Goal: Task Accomplishment & Management: Manage account settings

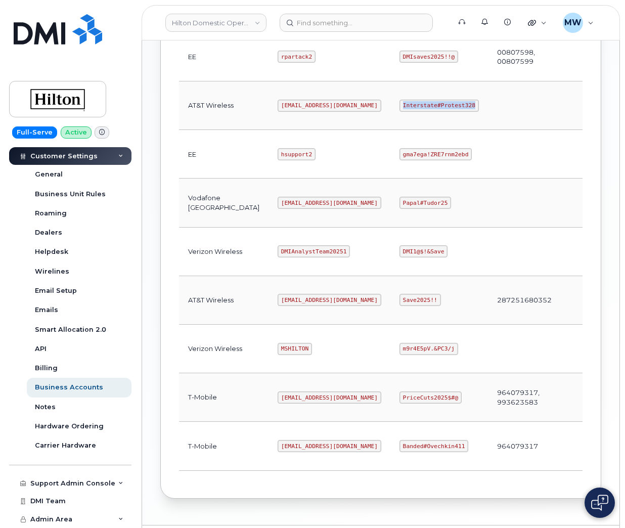
scroll to position [455, 0]
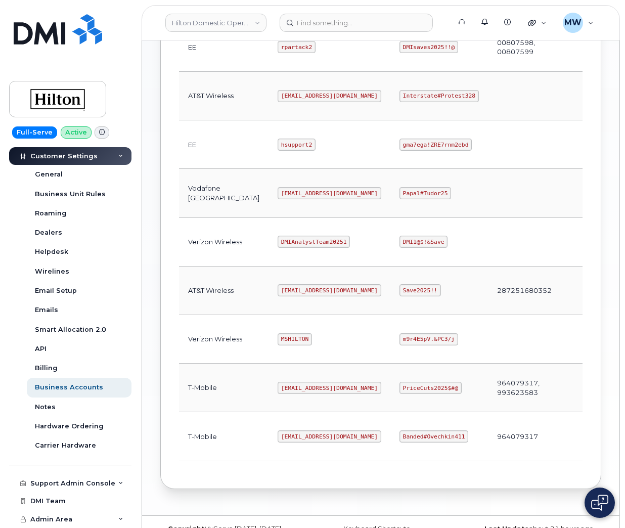
click at [278, 342] on code "MSHILTON" at bounding box center [295, 339] width 34 height 12
copy code "MSHILTON"
click at [400, 340] on code "m9r4E5pV.&PC3/j" at bounding box center [429, 339] width 59 height 12
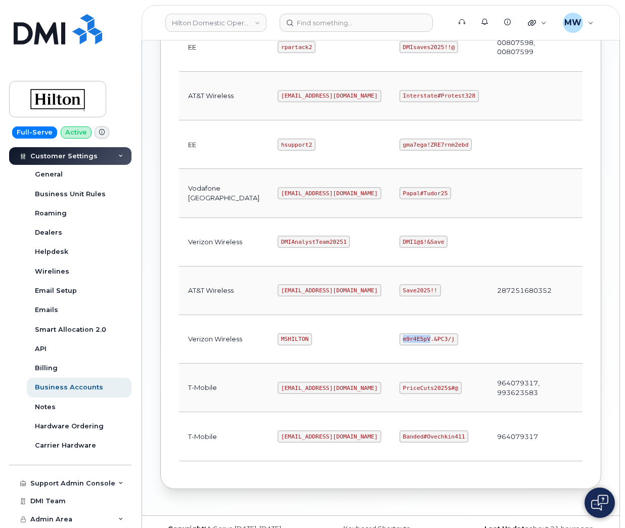
click at [400, 340] on code "m9r4E5pV.&PC3/j" at bounding box center [429, 339] width 59 height 12
copy code "m9r4E5pV.&PC3/j"
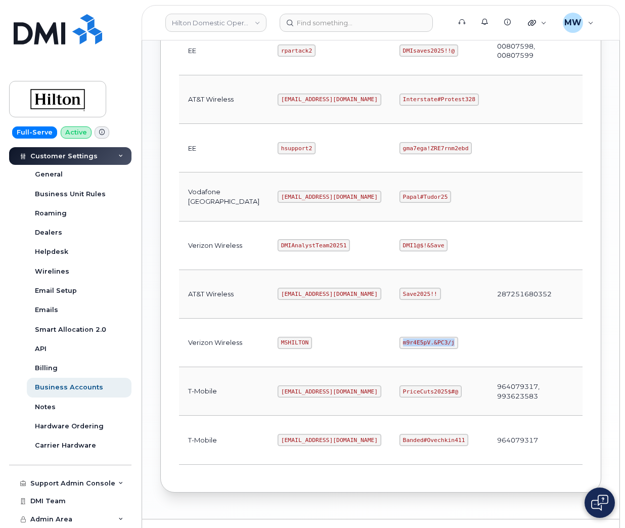
scroll to position [0, 0]
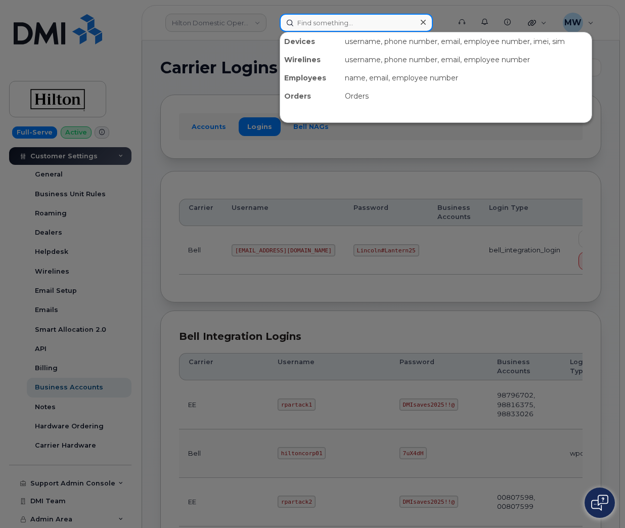
click at [320, 23] on input at bounding box center [356, 23] width 153 height 18
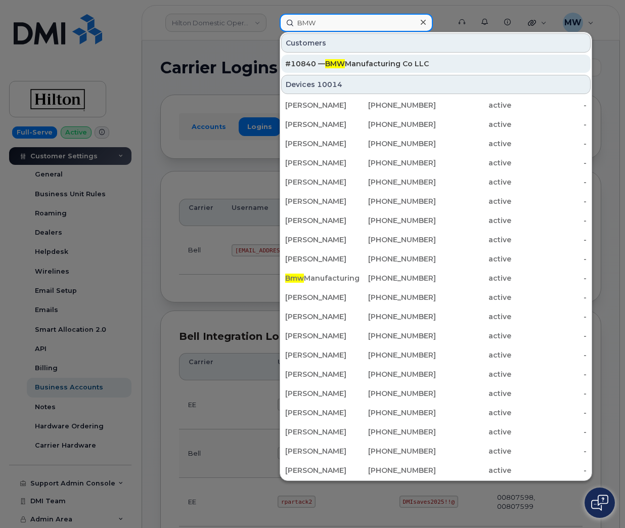
type input "BMW"
click at [359, 58] on div "#10840 — BMW Manufacturing Co LLC" at bounding box center [436, 64] width 302 height 18
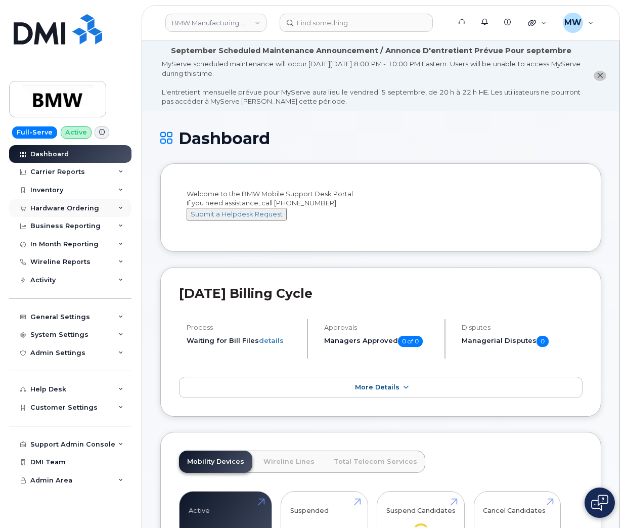
click at [77, 212] on div "Hardware Ordering" at bounding box center [64, 208] width 69 height 8
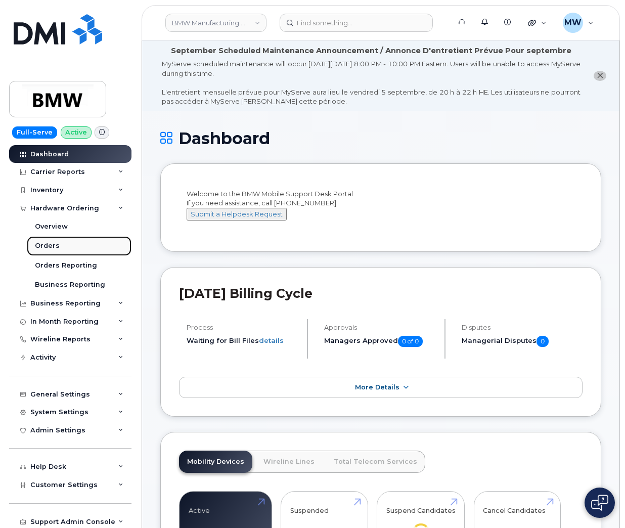
click at [65, 242] on link "Orders" at bounding box center [79, 245] width 105 height 19
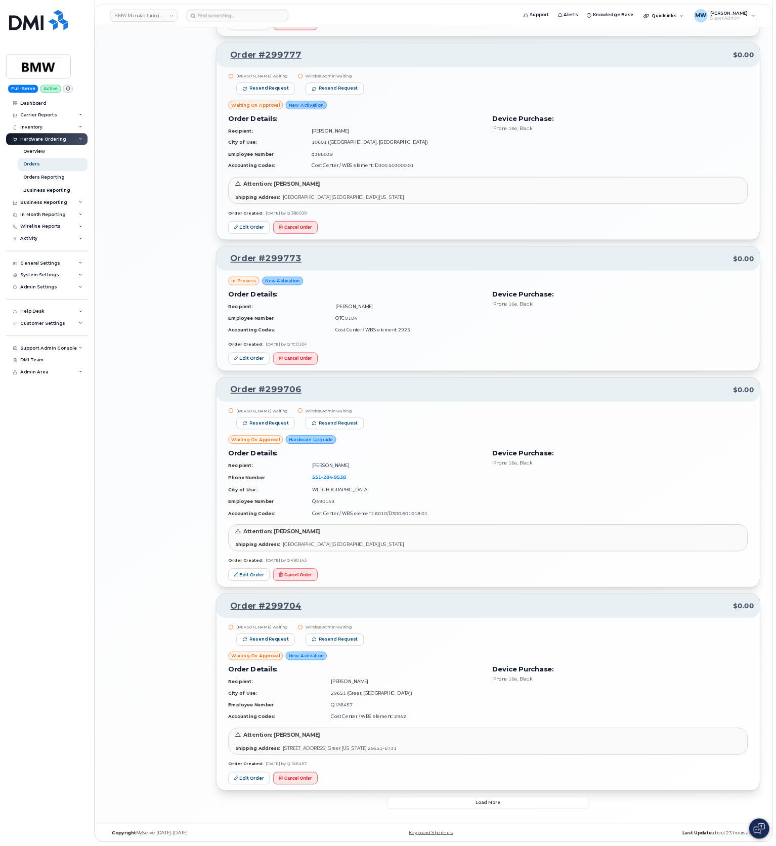
scroll to position [1284, 0]
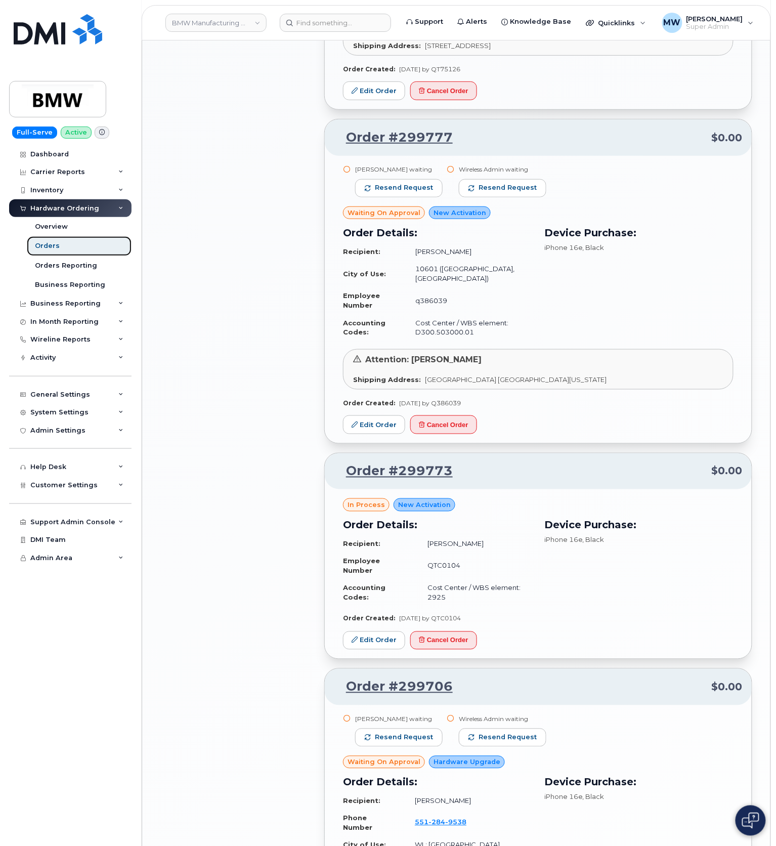
click at [67, 239] on link "Orders" at bounding box center [79, 245] width 105 height 19
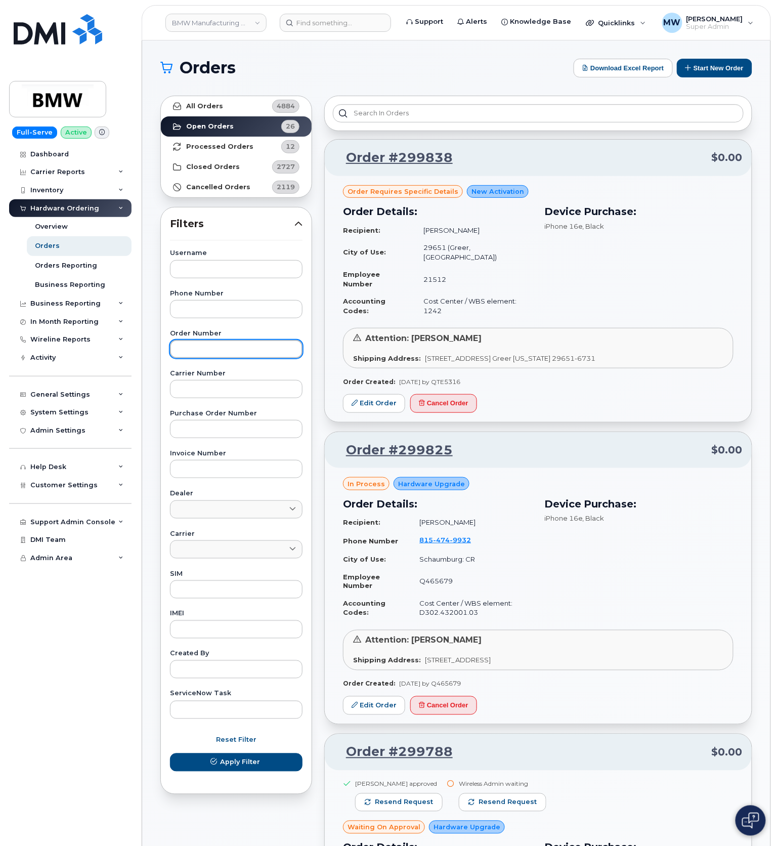
drag, startPoint x: 211, startPoint y: 353, endPoint x: 215, endPoint y: 347, distance: 7.2
click at [211, 353] on input "text" at bounding box center [236, 349] width 133 height 18
paste input "299101"
click at [170, 528] on button "Apply Filter" at bounding box center [236, 762] width 133 height 18
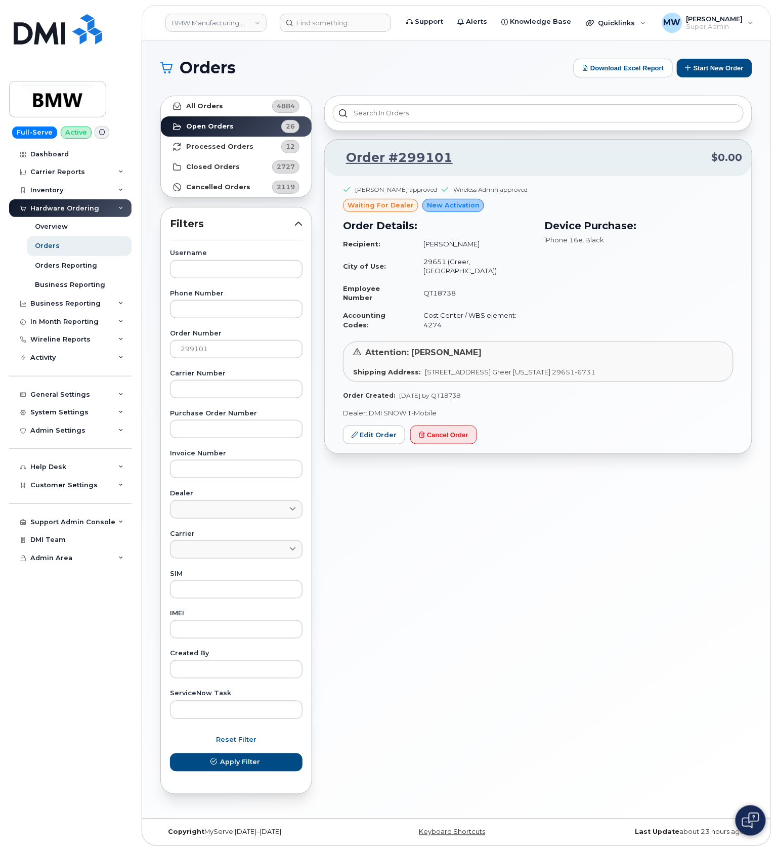
drag, startPoint x: 495, startPoint y: 344, endPoint x: 413, endPoint y: 346, distance: 82.0
click at [413, 347] on div "Attention: Christy Dodgens" at bounding box center [538, 353] width 370 height 12
copy span "Christy Dodgens"
drag, startPoint x: 171, startPoint y: 361, endPoint x: 128, endPoint y: 364, distance: 42.6
click at [142, 364] on div "BMW Manufacturing Co LLC Support Alerts Knowledge Base Quicklinks Suspend / Can…" at bounding box center [456, 429] width 628 height 778
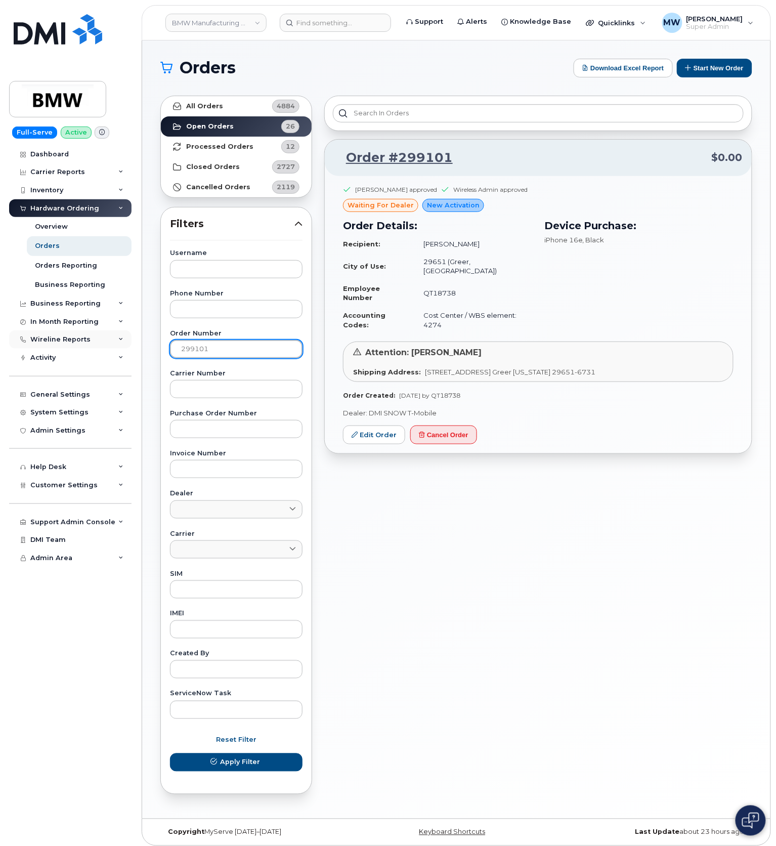
paste input "8277"
click at [170, 528] on button "Apply Filter" at bounding box center [236, 762] width 133 height 18
click at [490, 247] on td "[PERSON_NAME]" at bounding box center [473, 244] width 117 height 18
drag, startPoint x: 209, startPoint y: 351, endPoint x: 124, endPoint y: 351, distance: 84.5
click at [142, 352] on div "BMW Manufacturing Co LLC Support Alerts Knowledge Base Quicklinks Suspend / Can…" at bounding box center [456, 429] width 628 height 778
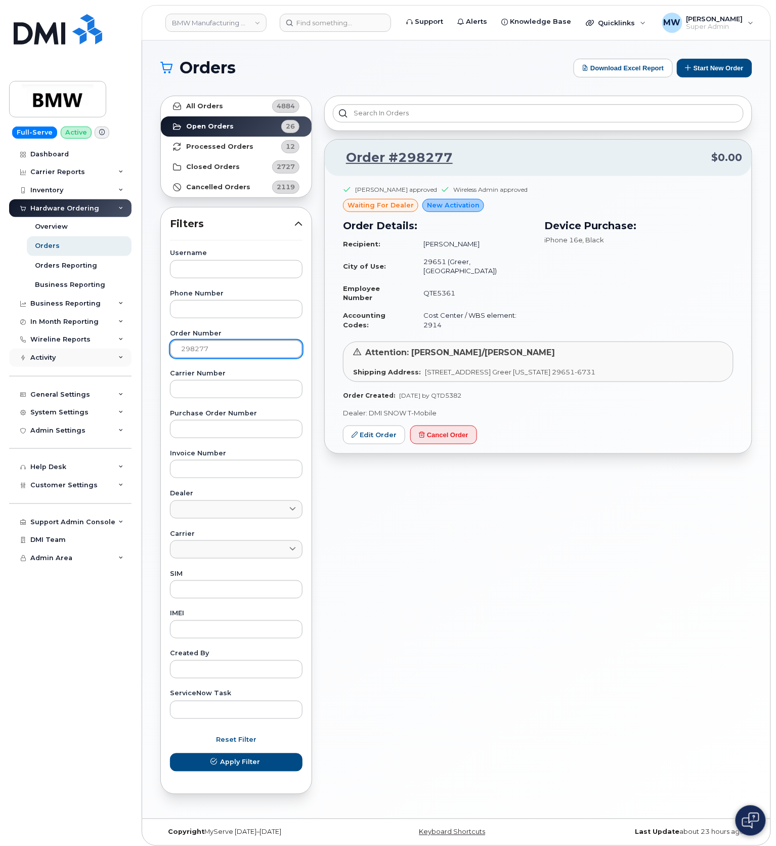
paste input "9642"
click at [170, 528] on button "Apply Filter" at bounding box center [236, 762] width 133 height 18
drag, startPoint x: 501, startPoint y: 157, endPoint x: 391, endPoint y: 166, distance: 110.7
click at [391, 166] on p "Order #299642 $0.00" at bounding box center [538, 158] width 409 height 18
copy link "#299642"
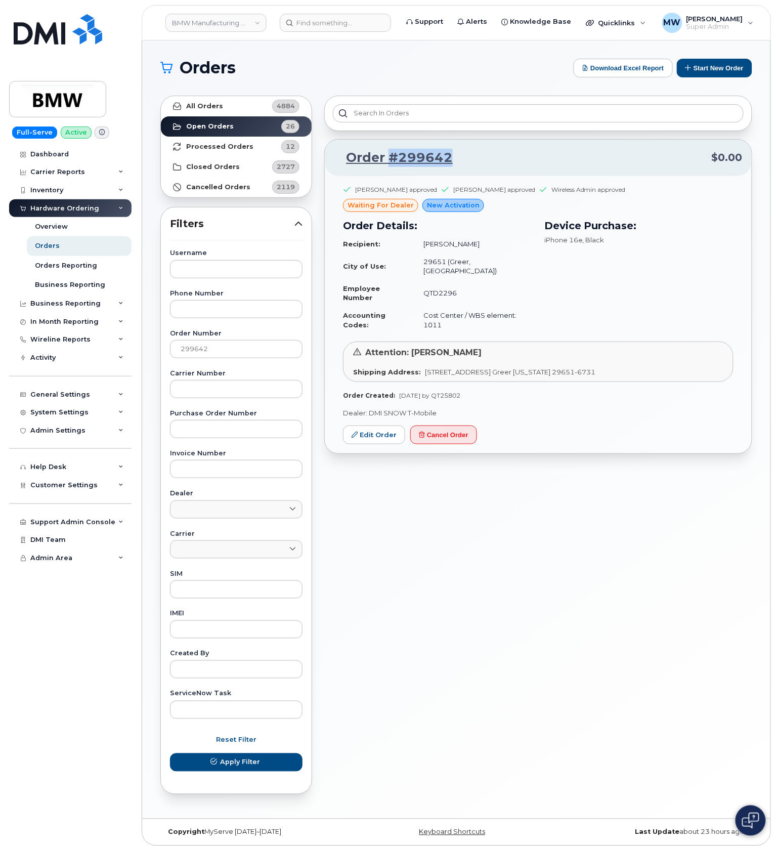
click at [482, 162] on p "Order #299642 $0.00" at bounding box center [538, 158] width 409 height 18
drag, startPoint x: 399, startPoint y: 160, endPoint x: 337, endPoint y: 162, distance: 62.3
click at [349, 162] on p "Order #299642 $0.00" at bounding box center [538, 158] width 409 height 18
copy link "Order #299642"
click at [198, 349] on input "299642" at bounding box center [236, 349] width 133 height 18
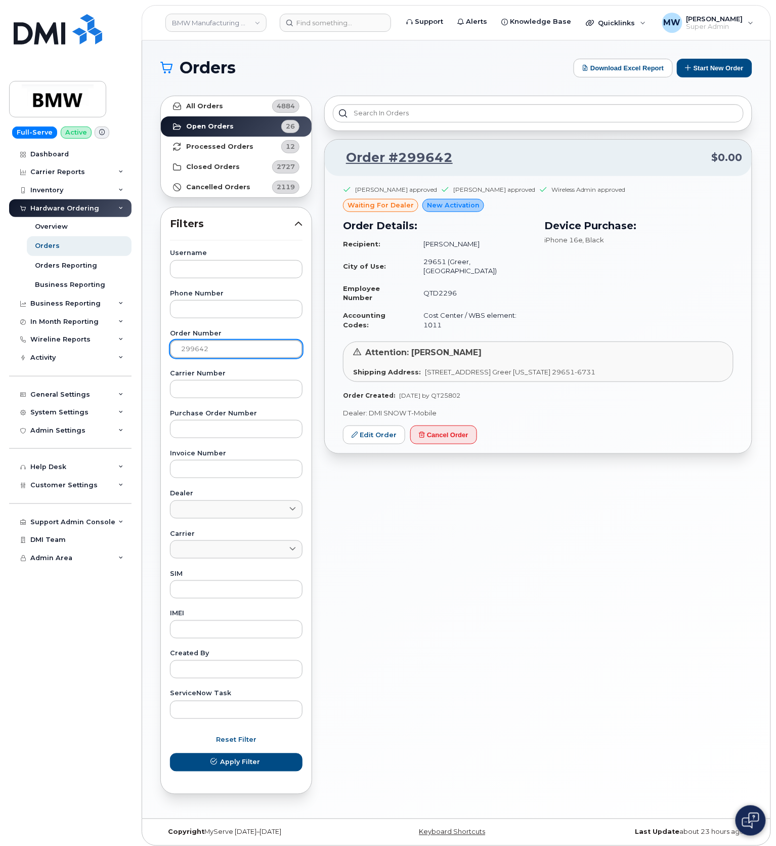
click at [198, 349] on input "299642" at bounding box center [236, 349] width 133 height 18
paste input "5"
click at [170, 528] on button "Apply Filter" at bounding box center [236, 762] width 133 height 18
drag, startPoint x: 444, startPoint y: 162, endPoint x: 349, endPoint y: 162, distance: 94.6
click at [349, 162] on p "Order #299652 $0.00" at bounding box center [538, 158] width 409 height 18
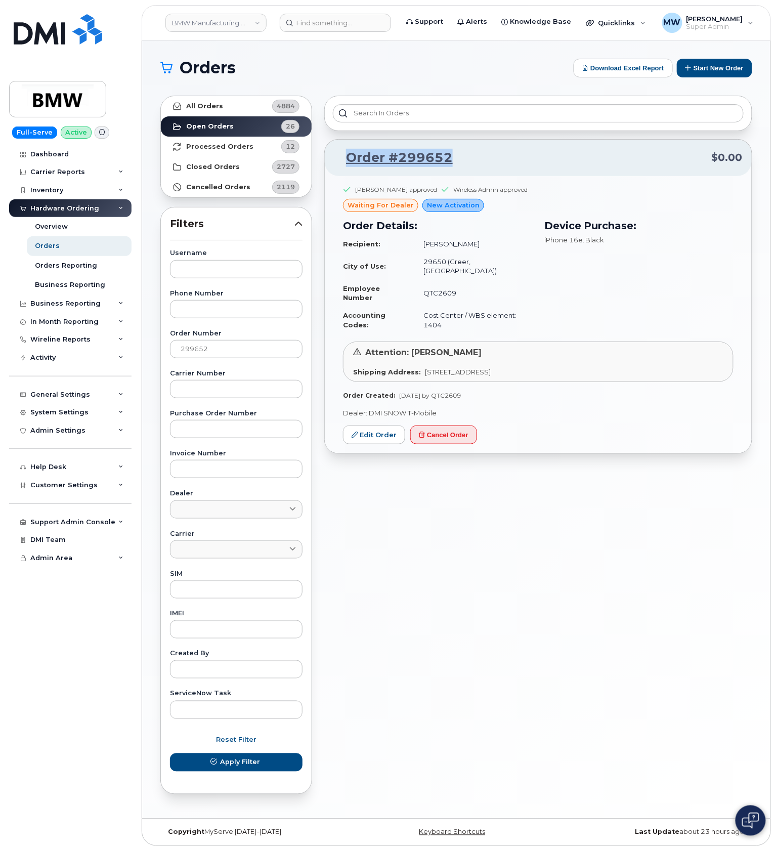
copy link "Order #299652"
click at [195, 347] on input "299652" at bounding box center [236, 349] width 133 height 18
paste input "71"
type input "299671"
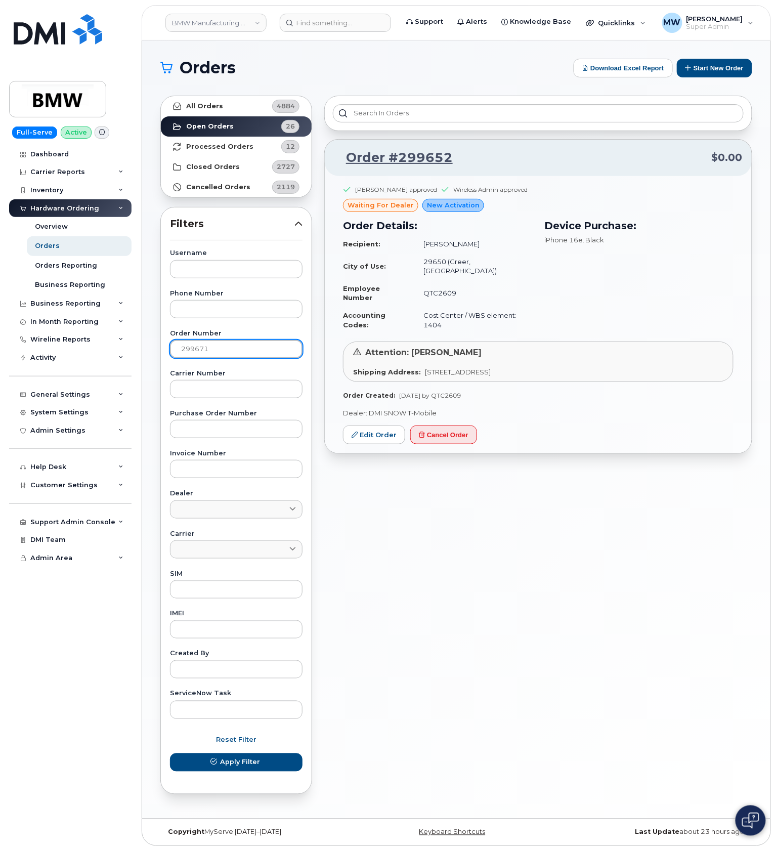
click at [170, 528] on button "Apply Filter" at bounding box center [236, 762] width 133 height 18
drag, startPoint x: 486, startPoint y: 161, endPoint x: 342, endPoint y: 161, distance: 144.2
click at [342, 161] on p "Order #299671 $0.00" at bounding box center [538, 158] width 409 height 18
copy link "Order #299671"
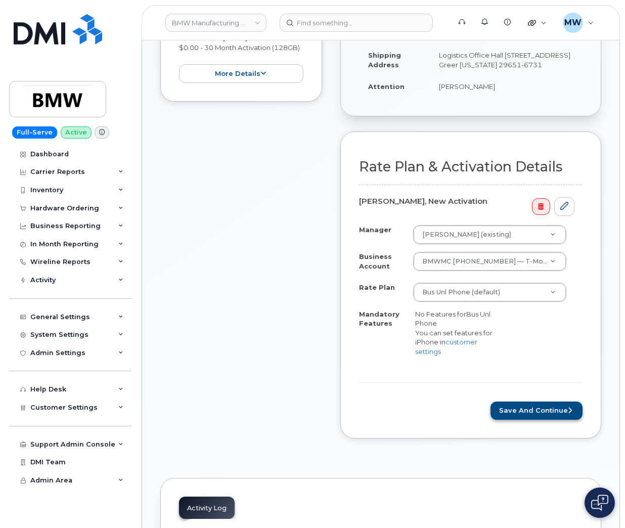
scroll to position [304, 0]
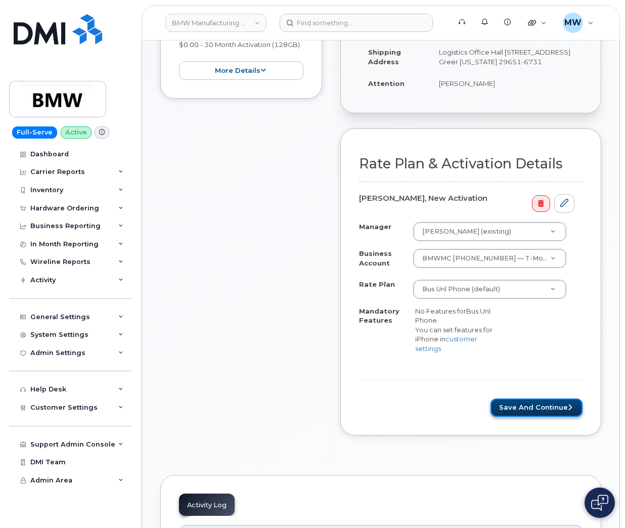
click at [533, 414] on button "Save and Continue" at bounding box center [537, 408] width 92 height 19
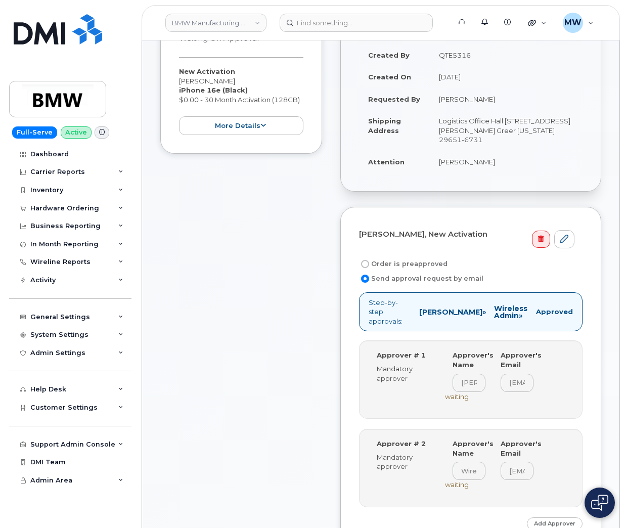
scroll to position [455, 0]
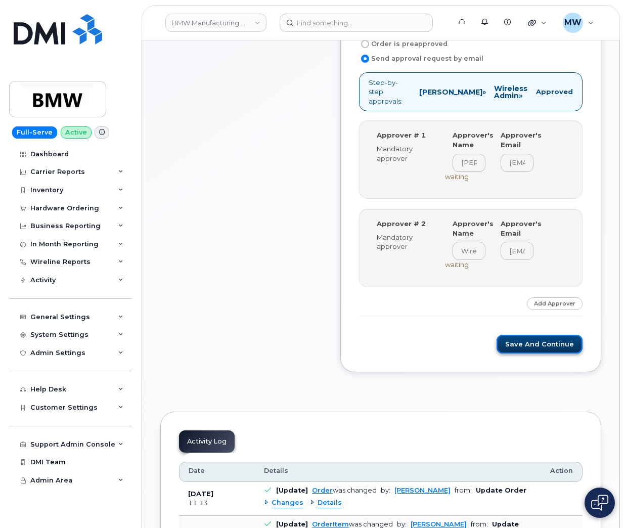
click at [543, 338] on button "Save and Continue" at bounding box center [540, 344] width 86 height 19
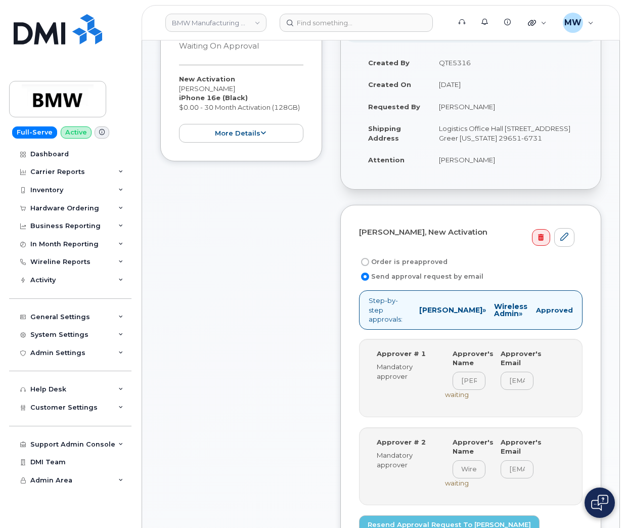
scroll to position [455, 0]
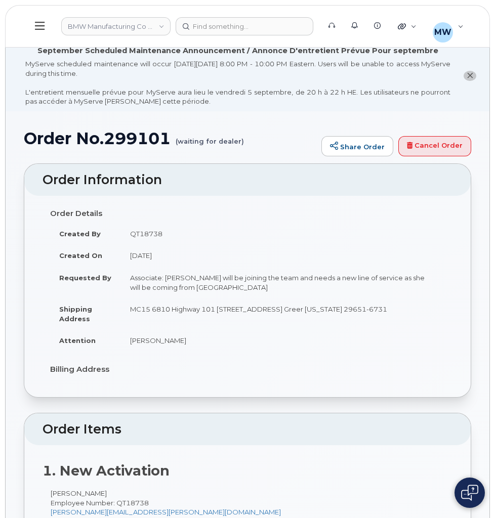
click at [250, 263] on td "[DATE]" at bounding box center [283, 255] width 324 height 22
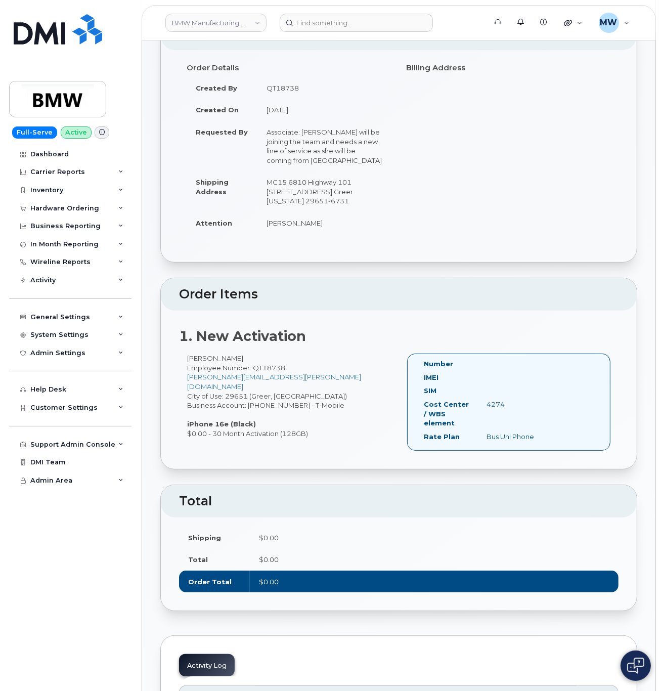
scroll to position [177, 0]
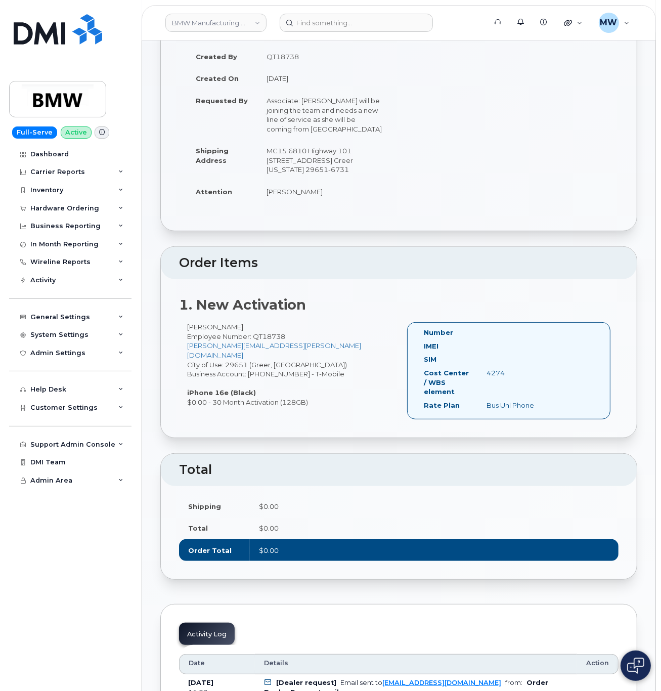
drag, startPoint x: 283, startPoint y: 331, endPoint x: 186, endPoint y: 333, distance: 97.1
click at [186, 333] on div "1. New Activation [PERSON_NAME] Employee Number: QT18738 [PERSON_NAME][EMAIL_AD…" at bounding box center [399, 358] width 476 height 159
copy div "Wendy Schoenwetter"
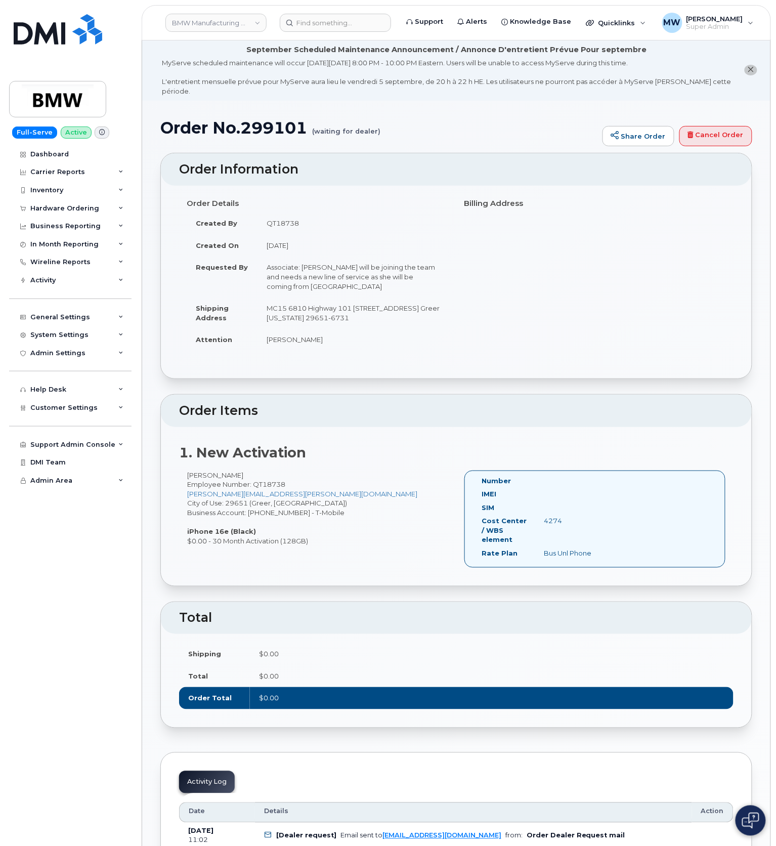
scroll to position [0, 0]
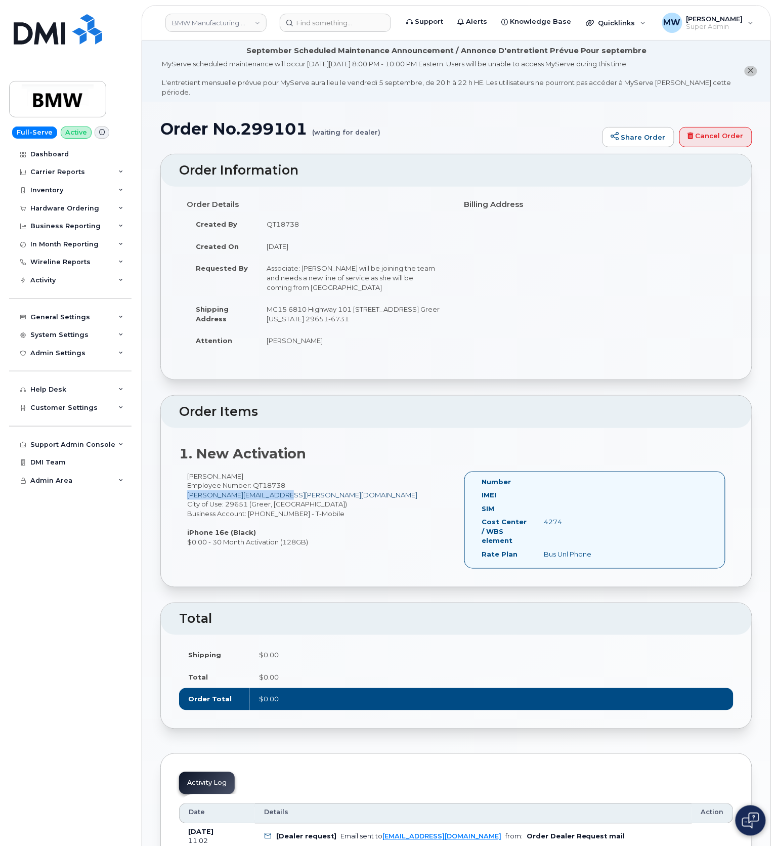
drag, startPoint x: 317, startPoint y: 492, endPoint x: 188, endPoint y: 496, distance: 128.5
click at [188, 496] on div "Wendy Schoenwetter Employee Number: QT18738 christy.dodgens@bmwmc.com City of U…" at bounding box center [317, 509] width 277 height 75
copy link "christy.dodgens@bmwmc.com"
click at [281, 120] on h1 "Order No.299101 (waiting for dealer)" at bounding box center [378, 129] width 437 height 18
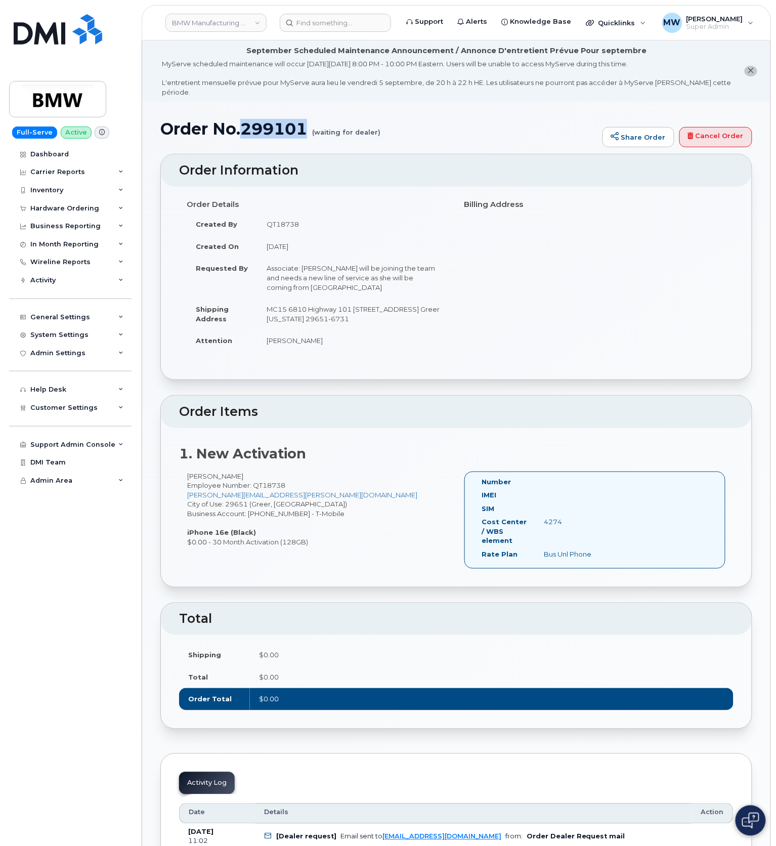
copy h1 "299101"
drag, startPoint x: 189, startPoint y: 191, endPoint x: 365, endPoint y: 341, distance: 231.1
click at [365, 341] on div "Order Details Created By QT18738 Created On August 25, 2025 Requested By Associ…" at bounding box center [317, 278] width 277 height 165
copy div "Order Details Created By QT18738 Created On August 25, 2025 Requested By Associ…"
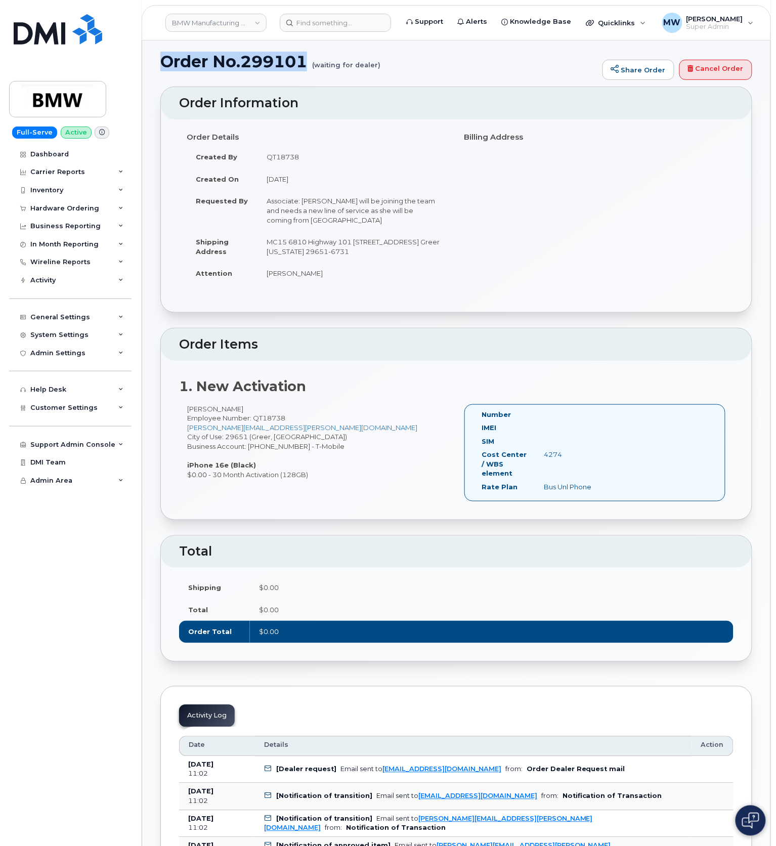
drag, startPoint x: 309, startPoint y: 55, endPoint x: 149, endPoint y: 0, distance: 169.1
click at [163, 53] on h1 "Order No.299101 (waiting for dealer)" at bounding box center [378, 62] width 437 height 18
copy h1 "Order No.299101"
click at [280, 246] on td "MC15 6810 Highway 101 1400 Highway 101 S GREER SC 29651-6731 UNITED STATES Gree…" at bounding box center [353, 246] width 191 height 31
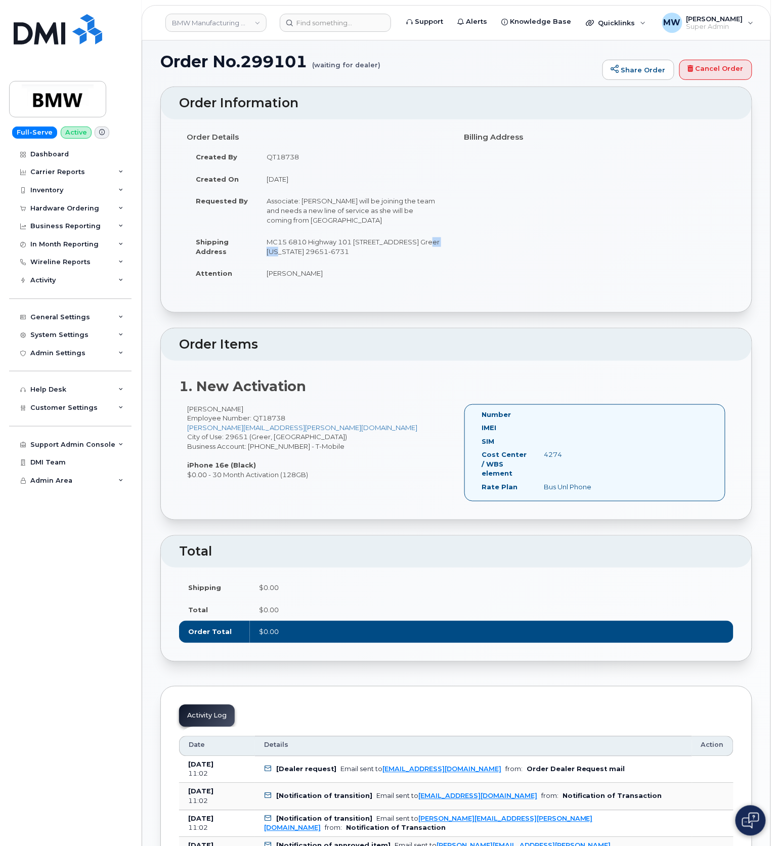
copy td "GREER"
click at [314, 240] on td "MC15 6810 Highway 101 [STREET_ADDRESS] Greer [US_STATE] 29651-6731" at bounding box center [353, 246] width 191 height 31
copy td "29651"
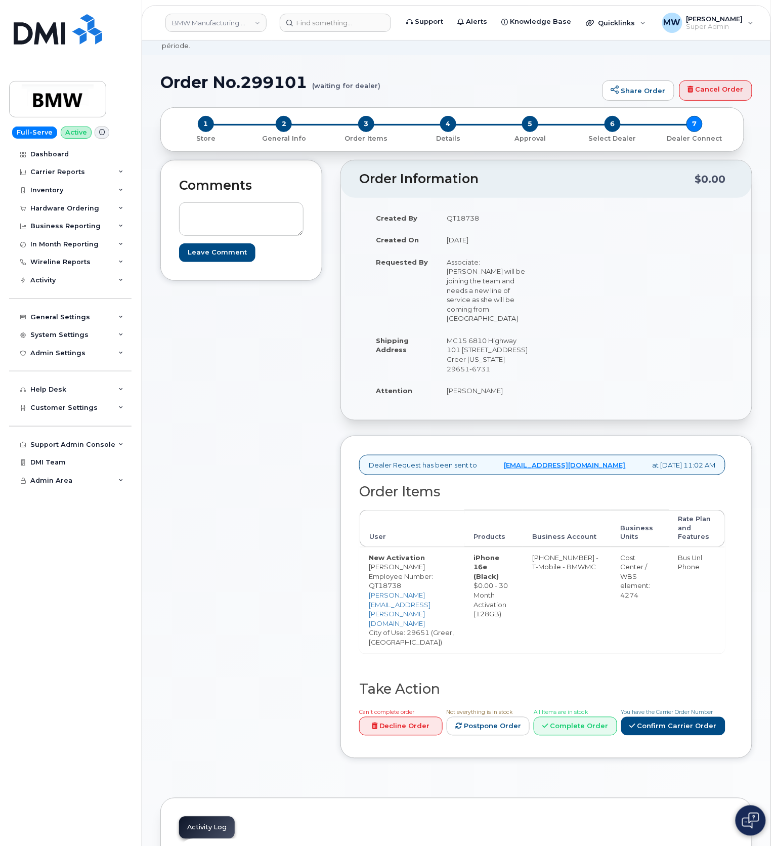
scroll to position [67, 0]
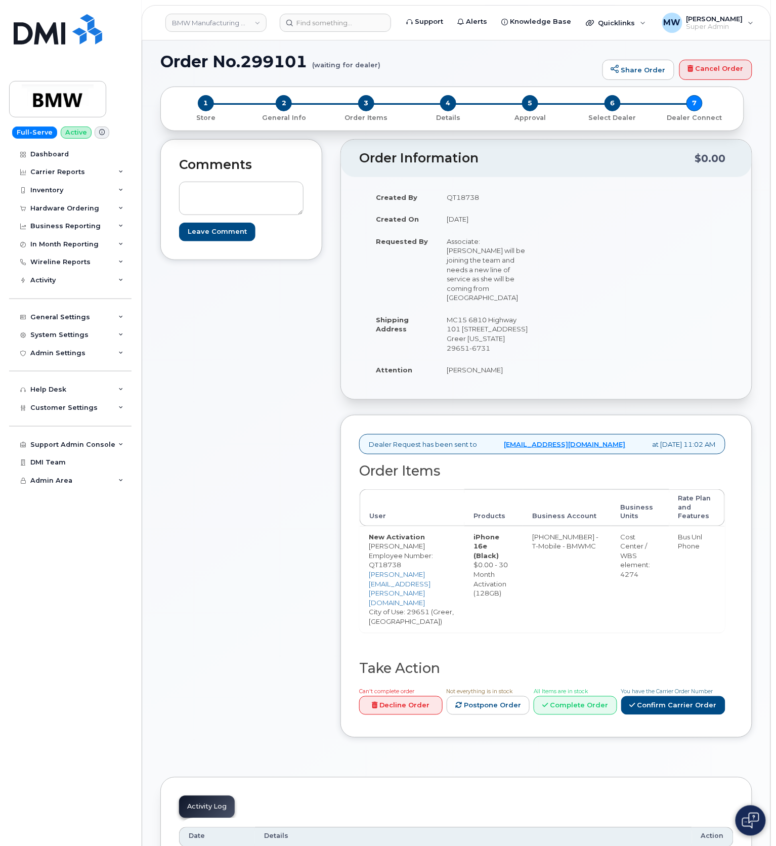
drag, startPoint x: 377, startPoint y: 187, endPoint x: 553, endPoint y: 356, distance: 244.4
click at [553, 356] on div "Created By QT18738 Created On [DATE] Requested By Associate: [PERSON_NAME] will…" at bounding box center [546, 288] width 374 height 204
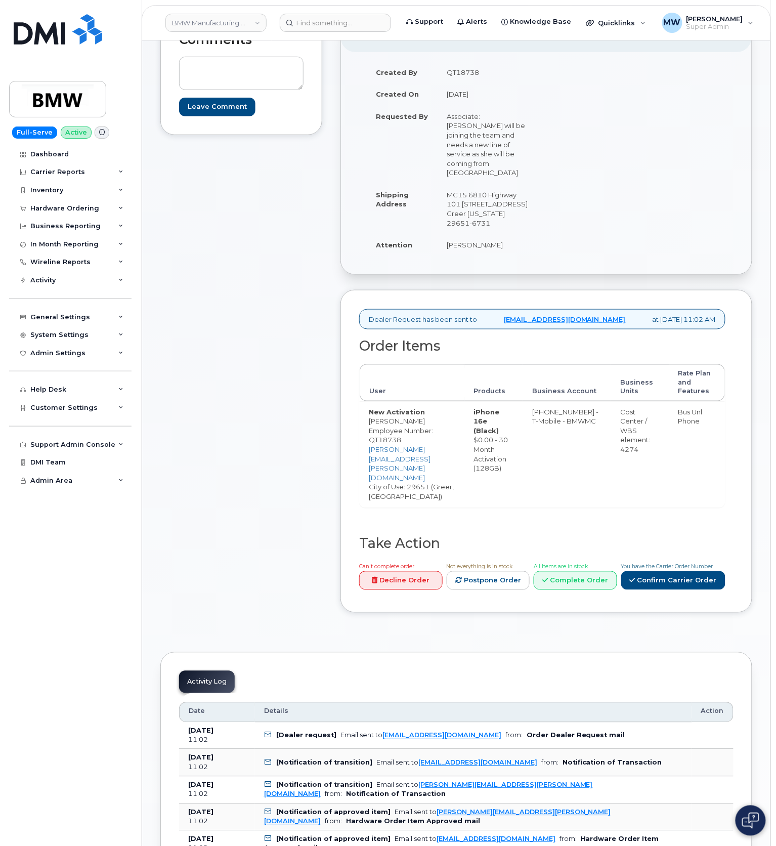
scroll to position [202, 0]
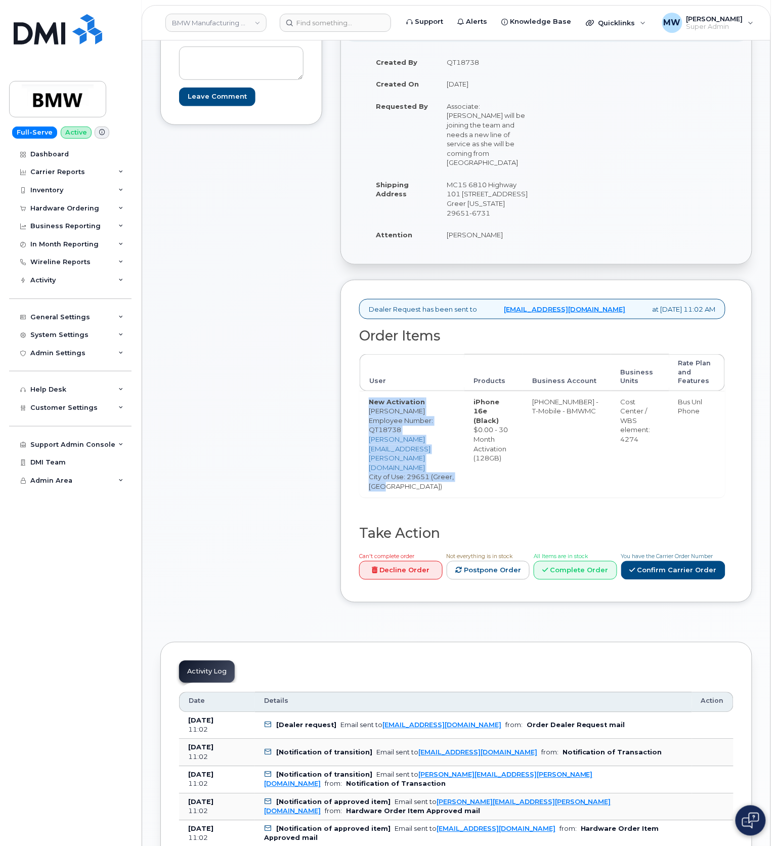
drag, startPoint x: 470, startPoint y: 450, endPoint x: 367, endPoint y: 403, distance: 113.0
click at [367, 403] on td "New Activation Wendy Schoenwetter Employee Number: QT18738 christy.dodgens@bmwm…" at bounding box center [412, 444] width 105 height 107
copy td "New Activation Wendy Schoenwetter Employee Number: QT18738 christy.dodgens@bmwm…"
drag, startPoint x: 525, startPoint y: 466, endPoint x: 489, endPoint y: 406, distance: 70.8
click at [489, 406] on td "iPhone 16e (Black) $0.00 - 30 Month Activation (128GB)" at bounding box center [493, 444] width 59 height 107
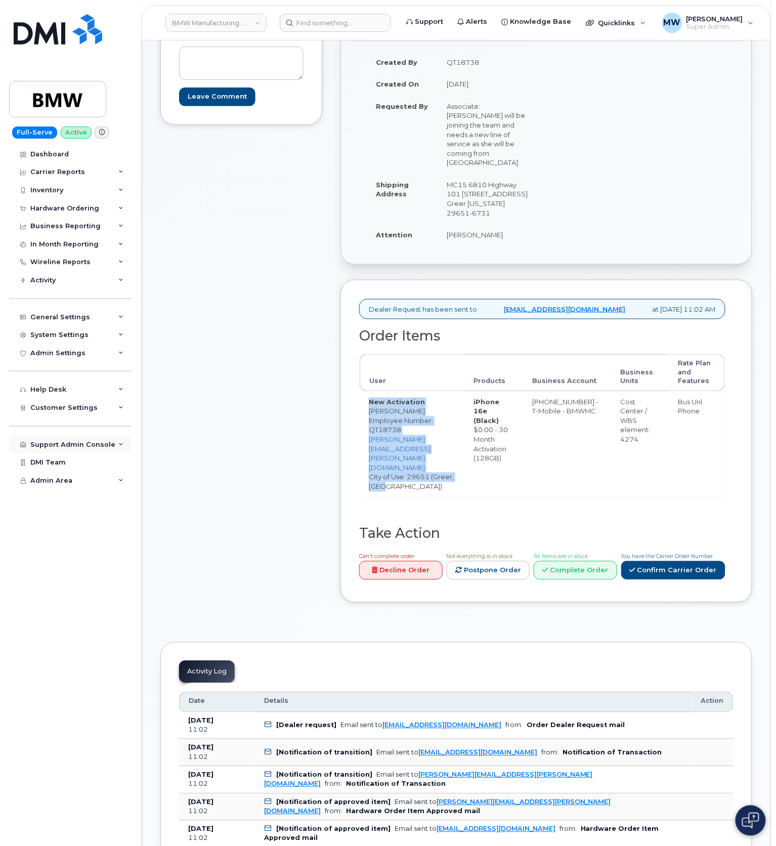
copy td "iPhone 16e (Black) $0.00 - 30 Month Activation (128GB)"
drag, startPoint x: 589, startPoint y: 423, endPoint x: 601, endPoint y: 421, distance: 11.9
click at [596, 422] on td "[PHONE_NUMBER] - T-Mobile - BMWMC" at bounding box center [567, 444] width 88 height 107
click at [606, 417] on td "[PHONE_NUMBER] - T-Mobile - BMWMC" at bounding box center [567, 444] width 88 height 107
drag, startPoint x: 606, startPoint y: 417, endPoint x: 549, endPoint y: 401, distance: 59.1
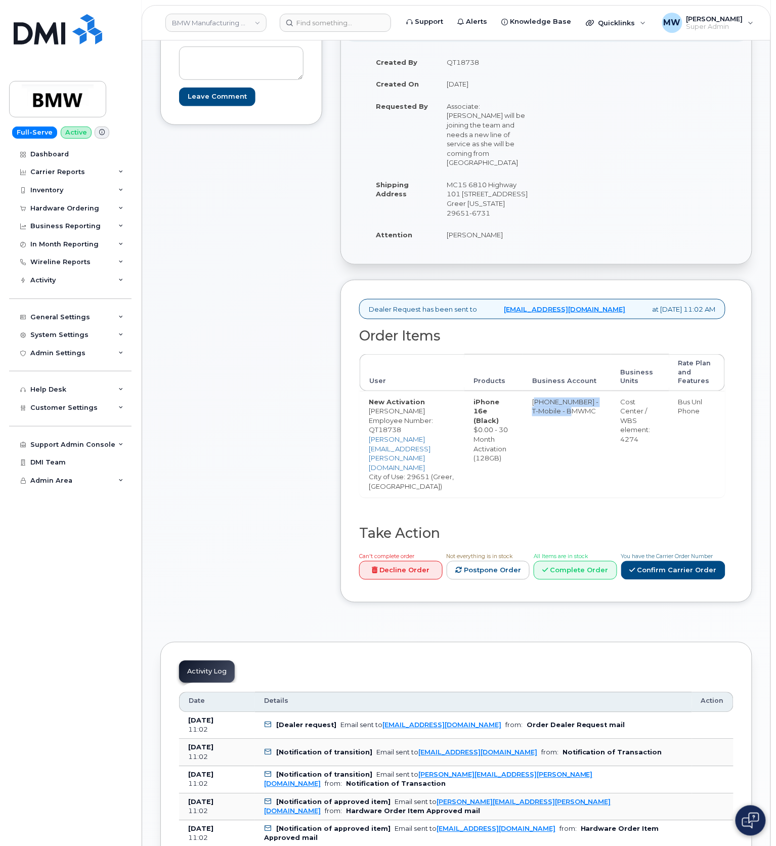
click at [549, 401] on td "[PHONE_NUMBER] - T-Mobile - BMWMC" at bounding box center [567, 444] width 88 height 107
copy td "[PHONE_NUMBER] - T-Mobile - BMWMC"
drag, startPoint x: 626, startPoint y: 403, endPoint x: 664, endPoint y: 441, distance: 53.7
click at [664, 441] on td "Cost Center / WBS element: 4274" at bounding box center [640, 444] width 58 height 107
copy div "Cost Center / WBS element: 4274"
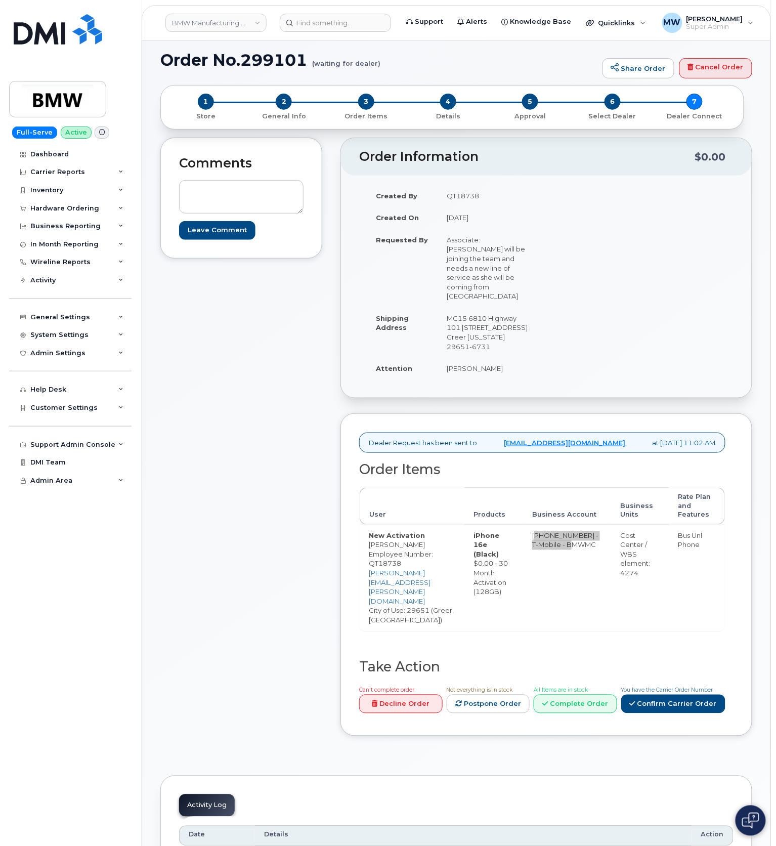
scroll to position [67, 0]
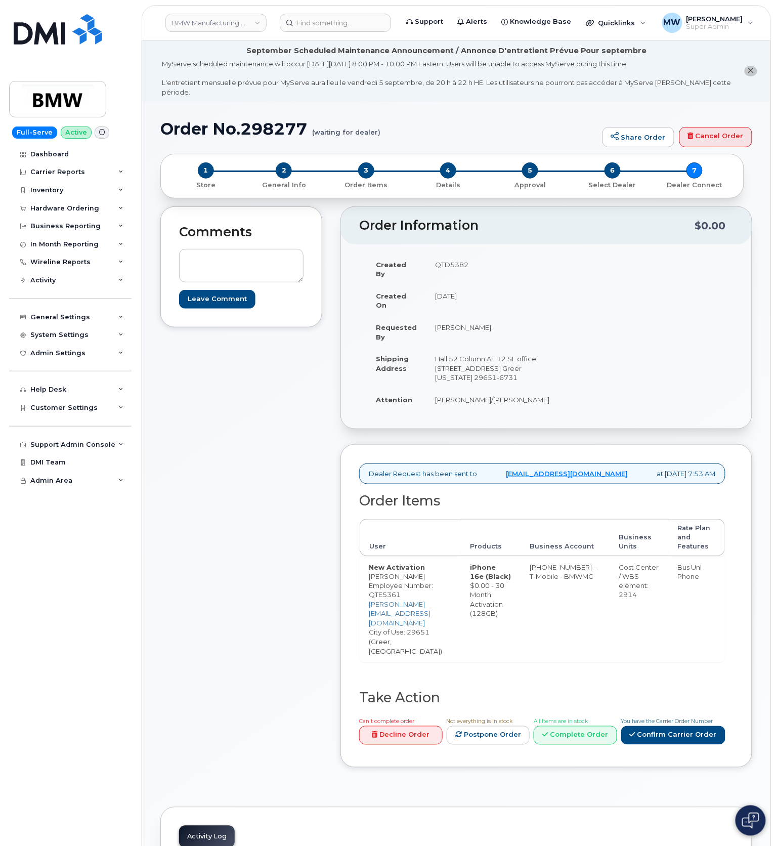
click at [432, 578] on td "New Activation [PERSON_NAME] Employee Number: QTE5361 [PERSON_NAME][EMAIL_ADDRE…" at bounding box center [410, 609] width 101 height 107
drag, startPoint x: 468, startPoint y: 597, endPoint x: 369, endPoint y: 599, distance: 99.7
click at [369, 599] on td "New Activation [PERSON_NAME] Employee Number: QTE5361 [PERSON_NAME][EMAIL_ADDRE…" at bounding box center [410, 609] width 101 height 107
copy link "[PERSON_NAME][EMAIL_ADDRESS][DOMAIN_NAME]"
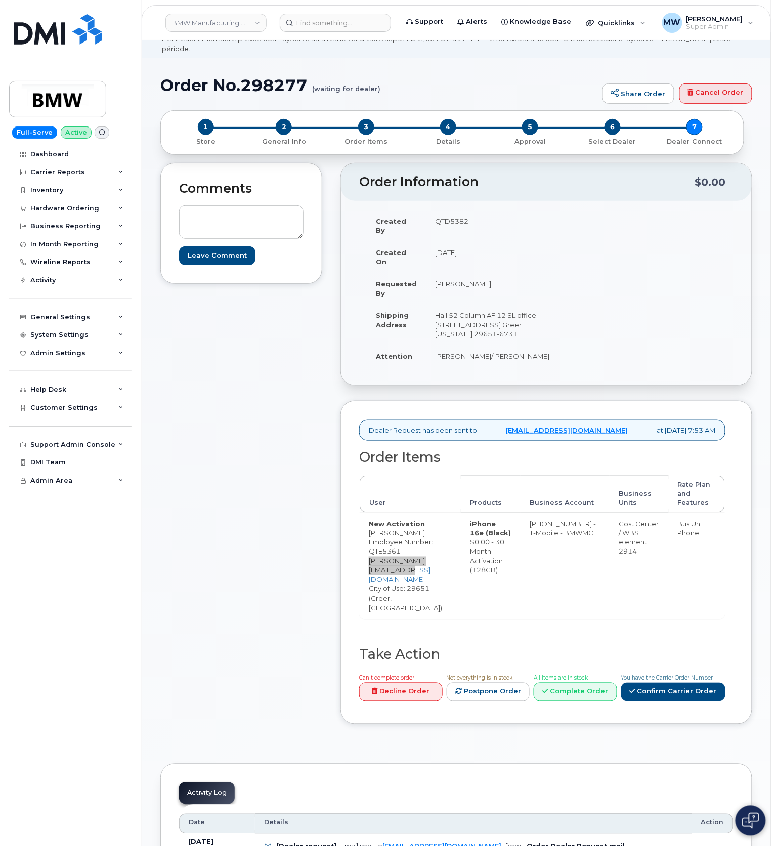
scroll to position [67, 0]
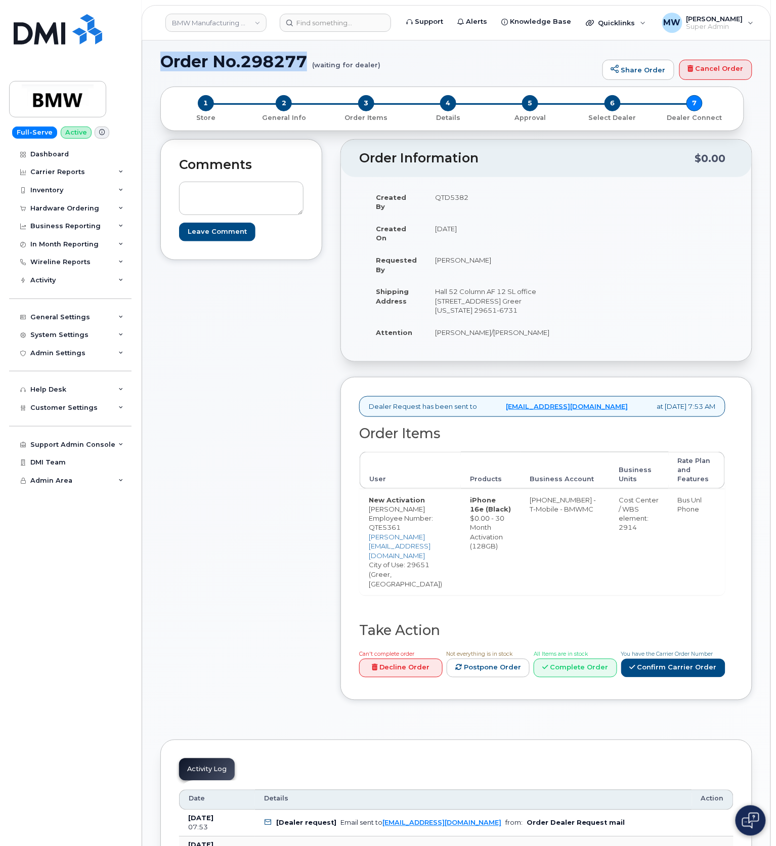
drag, startPoint x: 311, startPoint y: 55, endPoint x: 161, endPoint y: 57, distance: 149.8
click at [164, 57] on h1 "Order No.298277 (waiting for dealer)" at bounding box center [378, 62] width 437 height 18
copy h1 "Order No.298277"
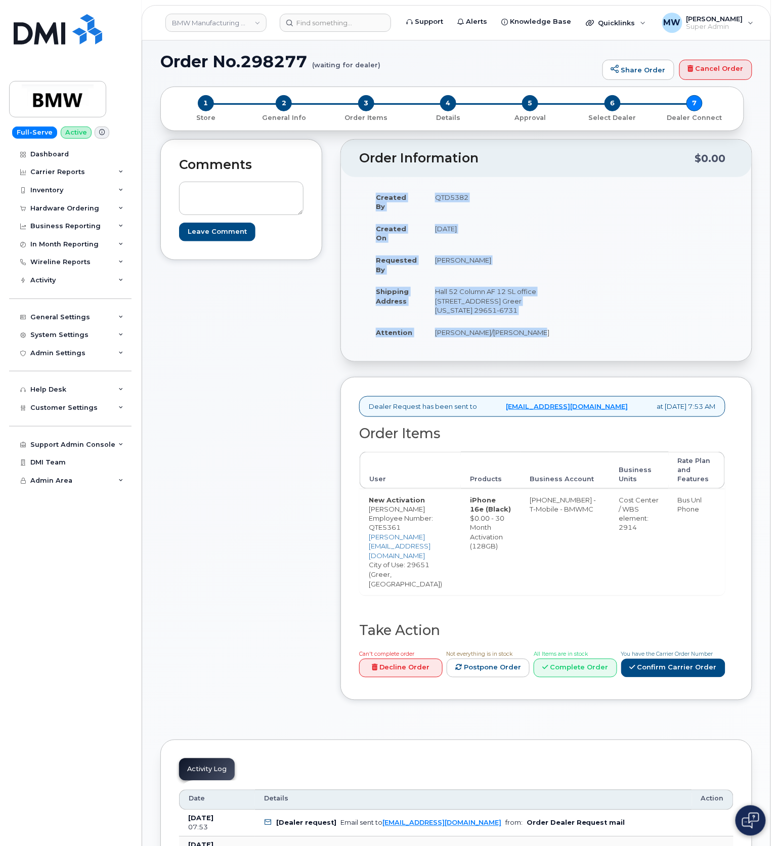
drag, startPoint x: 372, startPoint y: 186, endPoint x: 520, endPoint y: 334, distance: 208.9
click at [520, 334] on tbody "Created By QTD5382 Created On [DATE] Requested By [PERSON_NAME] Shipping Addres…" at bounding box center [463, 264] width 192 height 157
copy tbody "Created By QTD5382 Created On [DATE] Requested By [PERSON_NAME] Shipping Addres…"
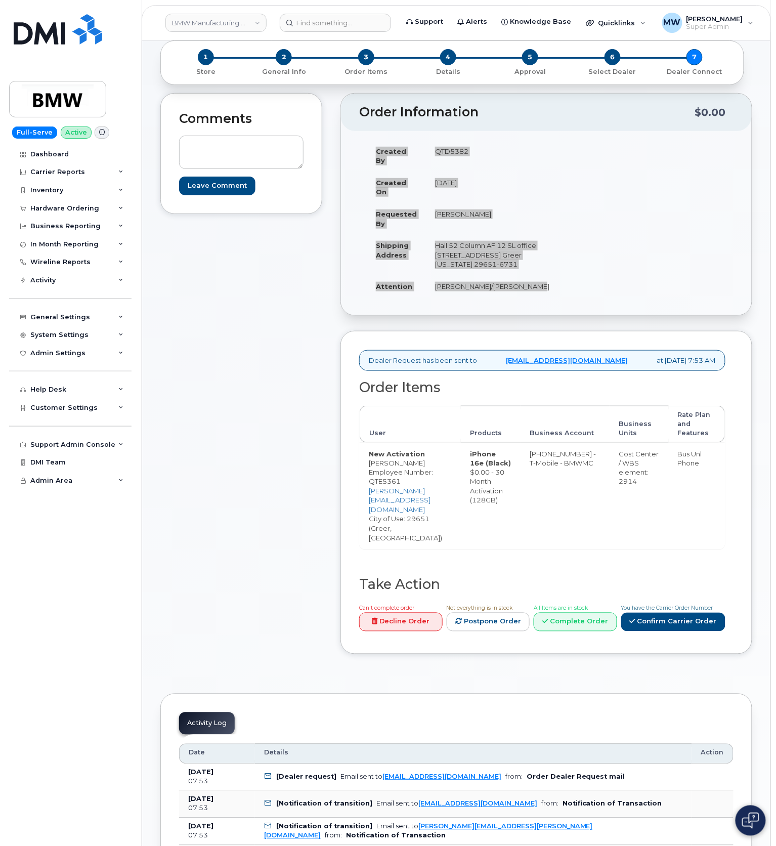
scroll to position [135, 0]
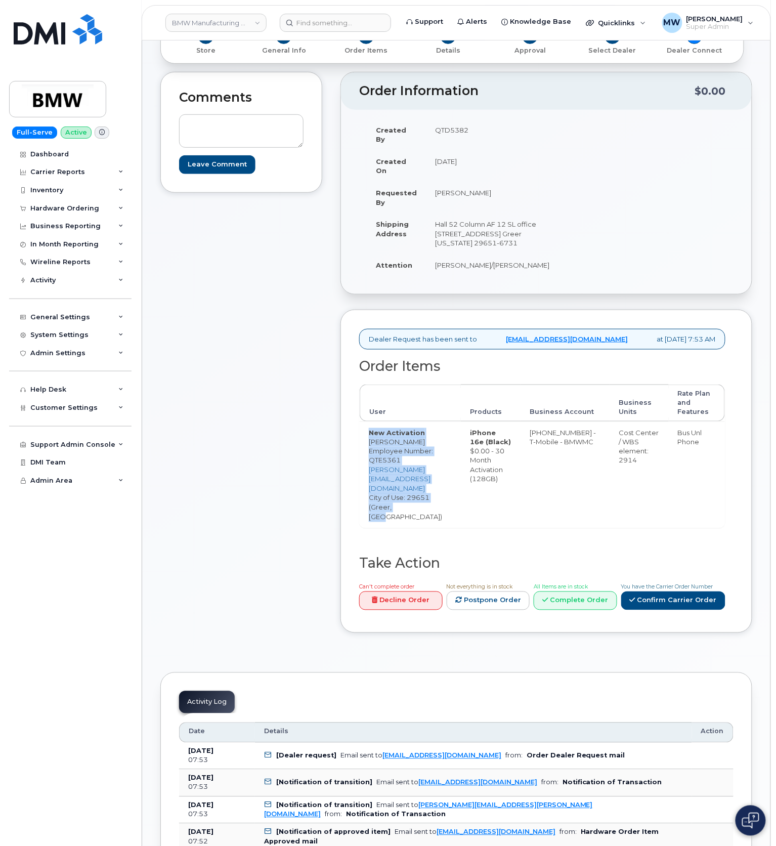
drag, startPoint x: 369, startPoint y: 436, endPoint x: 466, endPoint y: 473, distance: 103.9
click at [461, 472] on td "New Activation [PERSON_NAME] Employee Number: QTE5361 [PERSON_NAME][EMAIL_ADDRE…" at bounding box center [410, 474] width 101 height 107
copy td "New Activation [PERSON_NAME] Employee Number: QTE5361 [PERSON_NAME][EMAIL_ADDRE…"
drag, startPoint x: 482, startPoint y: 432, endPoint x: 550, endPoint y: 450, distance: 71.2
click at [521, 472] on td "iPhone 16e (Black) $0.00 - 30 Month Activation (128GB)" at bounding box center [491, 474] width 60 height 107
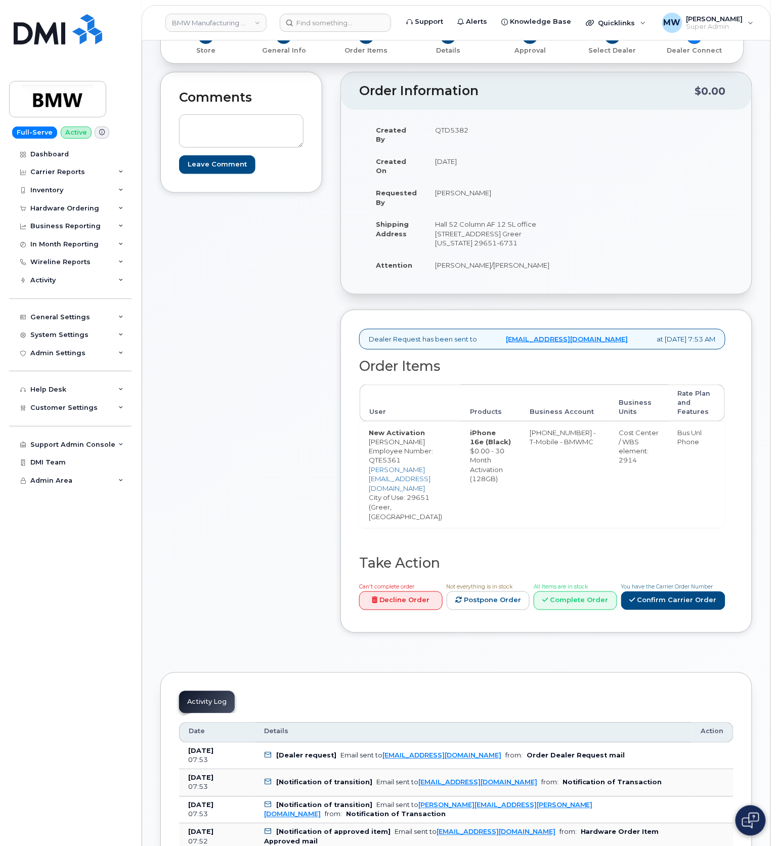
click at [583, 442] on td "[PHONE_NUMBER] - T-Mobile - BMWMC" at bounding box center [565, 474] width 89 height 107
drag, startPoint x: 583, startPoint y: 442, endPoint x: 335, endPoint y: 437, distance: 247.9
click at [579, 442] on td "[PHONE_NUMBER] - T-Mobile - BMWMC" at bounding box center [565, 474] width 89 height 107
copy tr "[PHONE_NUMBER] - T-Mobile - BMWMC"
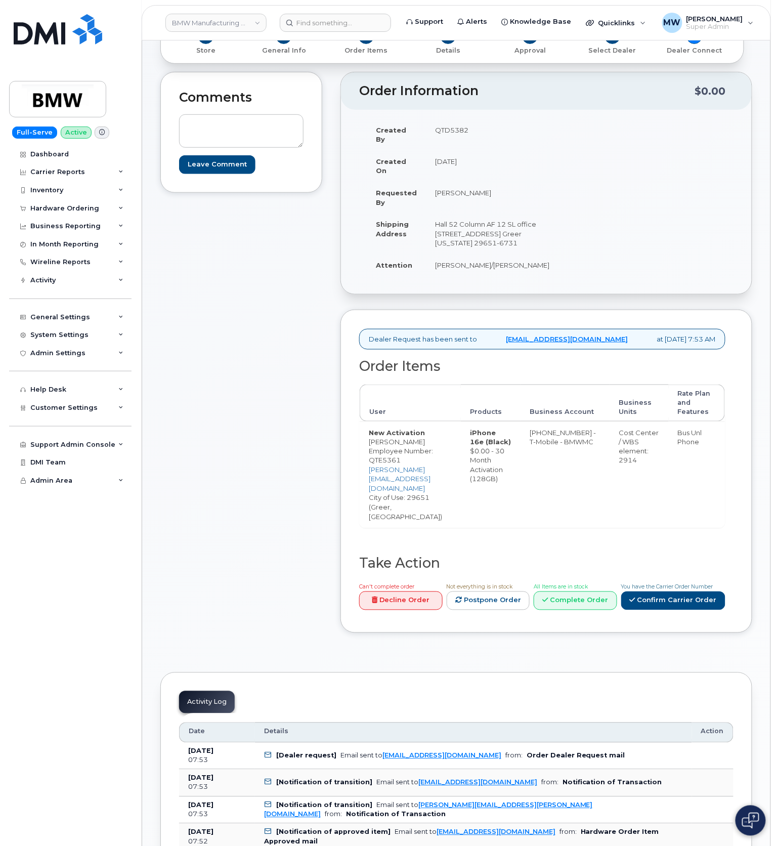
click at [640, 456] on div "Cost Center / WBS element: 2914" at bounding box center [639, 446] width 40 height 37
drag, startPoint x: 640, startPoint y: 456, endPoint x: 112, endPoint y: 502, distance: 529.6
click at [640, 456] on div "Cost Center / WBS element: 2914" at bounding box center [639, 446] width 40 height 37
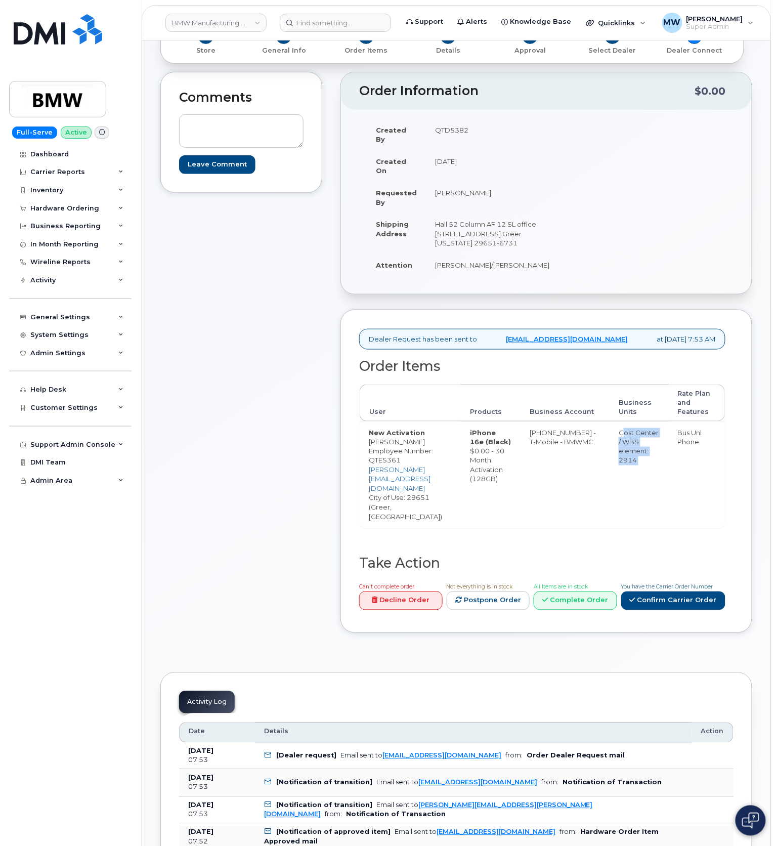
copy tr "Cost Center / WBS element: 2914"
click at [516, 483] on td "iPhone 16e (Black) $0.00 - 30 Month Activation (128GB)" at bounding box center [491, 474] width 60 height 107
click at [515, 483] on td "iPhone 16e (Black) $0.00 - 30 Month Activation (128GB)" at bounding box center [491, 474] width 60 height 107
click at [514, 483] on td "iPhone 16e (Black) $0.00 - 30 Month Activation (128GB)" at bounding box center [491, 474] width 60 height 107
click at [509, 483] on td "iPhone 16e (Black) $0.00 - 30 Month Activation (128GB)" at bounding box center [491, 474] width 60 height 107
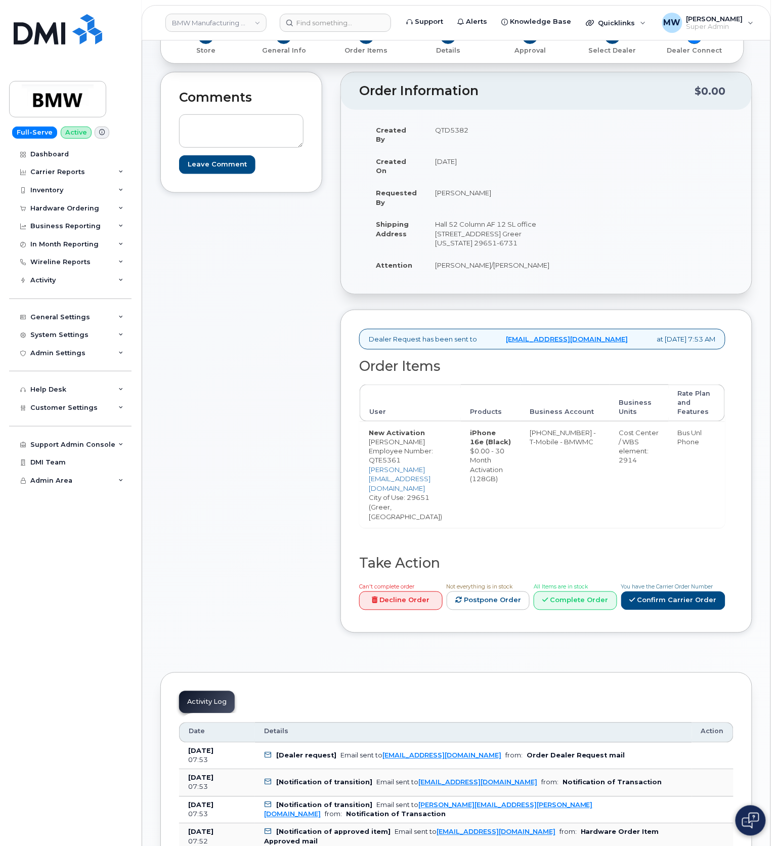
click at [509, 483] on td "iPhone 16e (Black) $0.00 - 30 Month Activation (128GB)" at bounding box center [491, 474] width 60 height 107
click at [535, 482] on td "[PHONE_NUMBER] - T-Mobile - BMWMC" at bounding box center [565, 474] width 89 height 107
drag, startPoint x: 521, startPoint y: 484, endPoint x: 477, endPoint y: 432, distance: 68.2
click at [477, 432] on td "iPhone 16e (Black) $0.00 - 30 Month Activation (128GB)" at bounding box center [491, 474] width 60 height 107
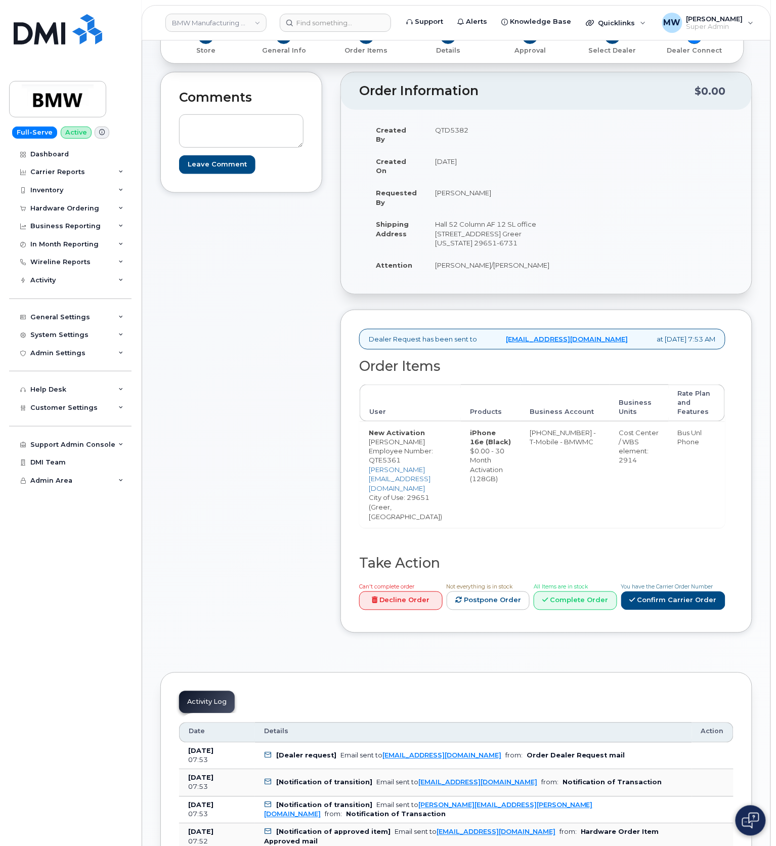
copy td "iPhone 16e (Black) $0.00 - 30 Month Activation (128GB)"
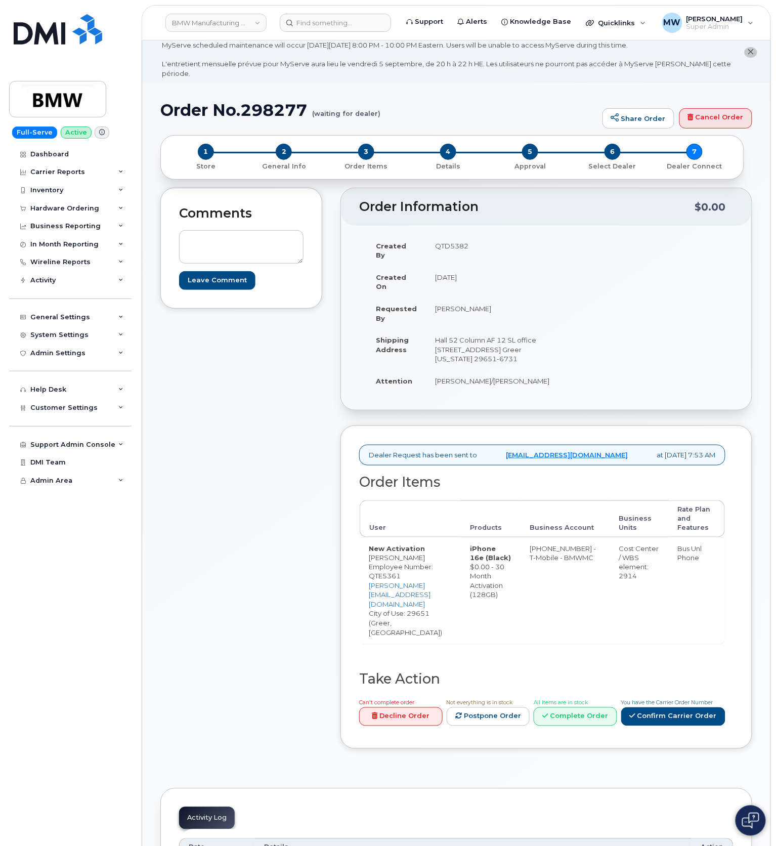
scroll to position [0, 0]
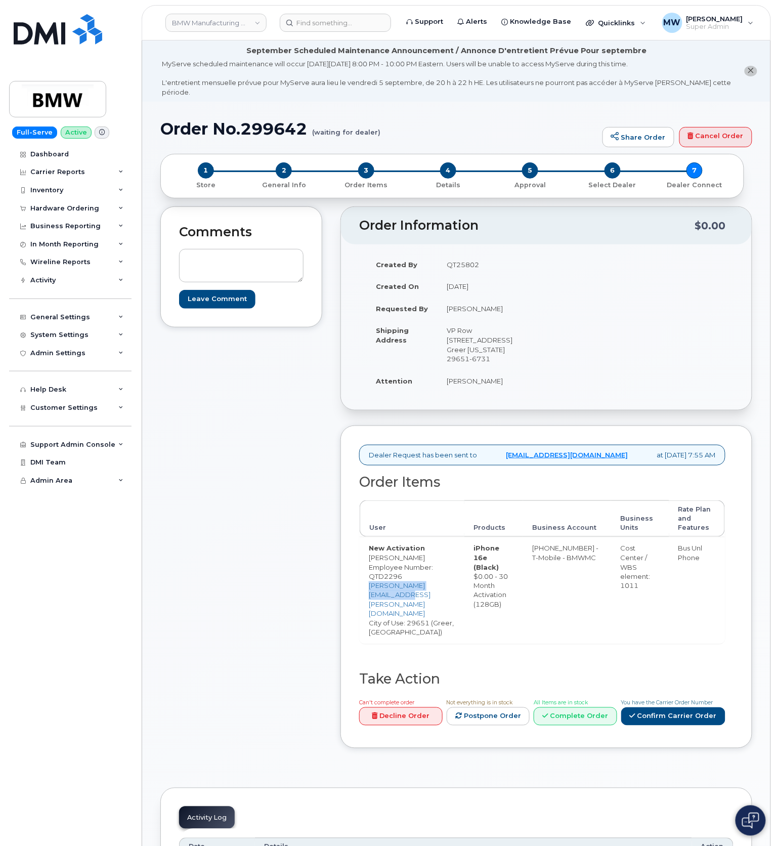
drag, startPoint x: 470, startPoint y: 585, endPoint x: 336, endPoint y: 580, distance: 134.2
click at [371, 592] on td "New Activation [PERSON_NAME] Employee Number: QTD2296 [PERSON_NAME][EMAIL_ADDRE…" at bounding box center [412, 590] width 105 height 107
copy link "[PERSON_NAME][EMAIL_ADDRESS][PERSON_NAME][DOMAIN_NAME]"
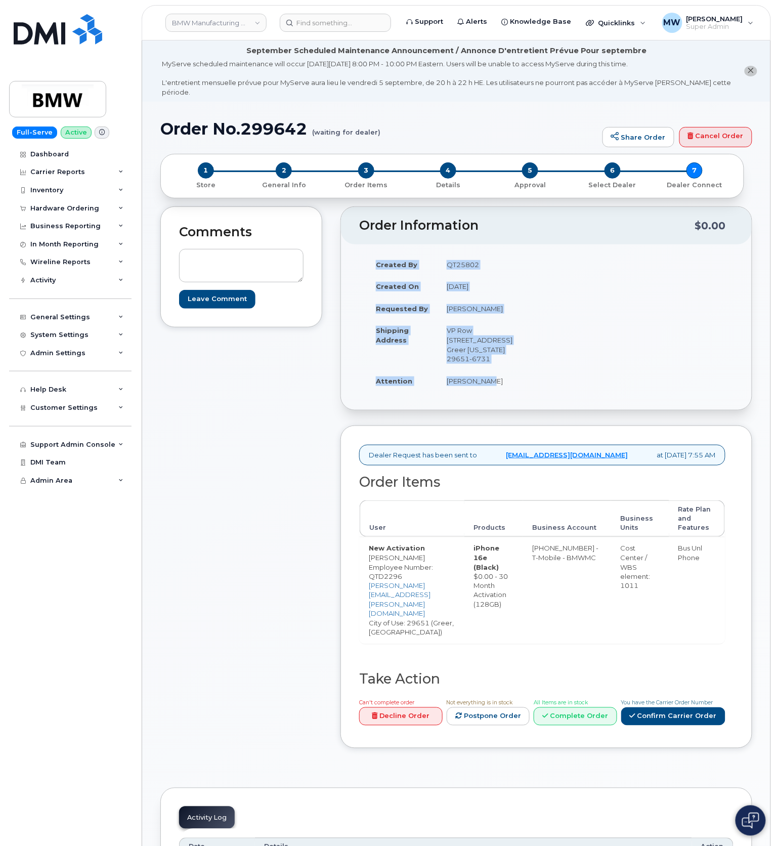
drag, startPoint x: 496, startPoint y: 388, endPoint x: 378, endPoint y: 257, distance: 175.9
click at [378, 257] on tbody "Created By QT25802 Created On August 29, 2025 Requested By Robert Brown Shippin…" at bounding box center [453, 322] width 172 height 139
copy tbody "Created By QT25802 Created On August 29, 2025 Requested By Robert Brown Shippin…"
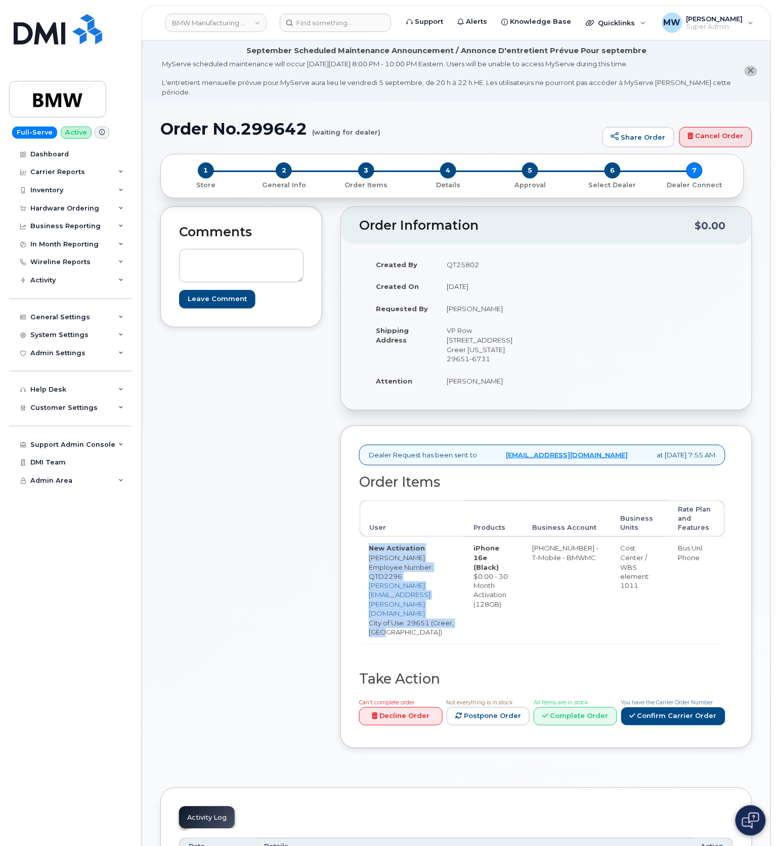
drag, startPoint x: 369, startPoint y: 551, endPoint x: 468, endPoint y: 606, distance: 113.0
click at [464, 606] on td "New Activation Dionte Beasley Employee Number: QTD2296 dionte.beasley@bmwmc.com…" at bounding box center [412, 590] width 105 height 107
copy td "New Activation Dionte Beasley Employee Number: QTD2296 dionte.beasley@bmwmc.com…"
drag, startPoint x: 516, startPoint y: 600, endPoint x: 478, endPoint y: 549, distance: 63.5
click at [478, 549] on td "iPhone 16e (Black) $0.00 - 30 Month Activation (128GB)" at bounding box center [493, 590] width 59 height 107
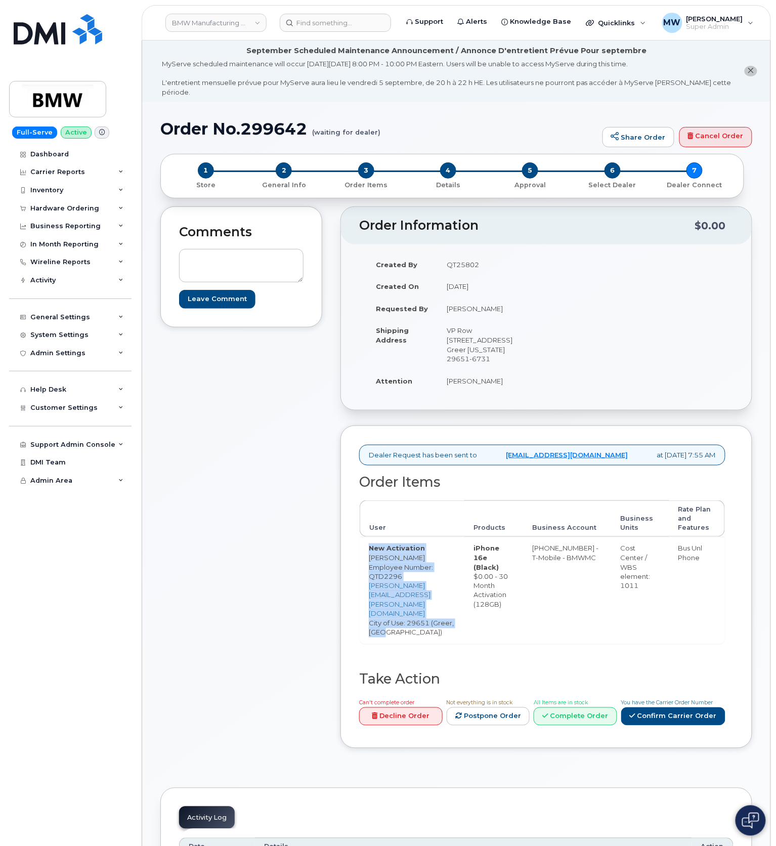
copy td "iPhone 16e (Black) $0.00 - 30 Month Activation (128GB)"
click at [570, 563] on td "[PHONE_NUMBER] - T-Mobile - BMWMC" at bounding box center [567, 590] width 88 height 107
copy tr "[PHONE_NUMBER] - T-Mobile - BMWMC"
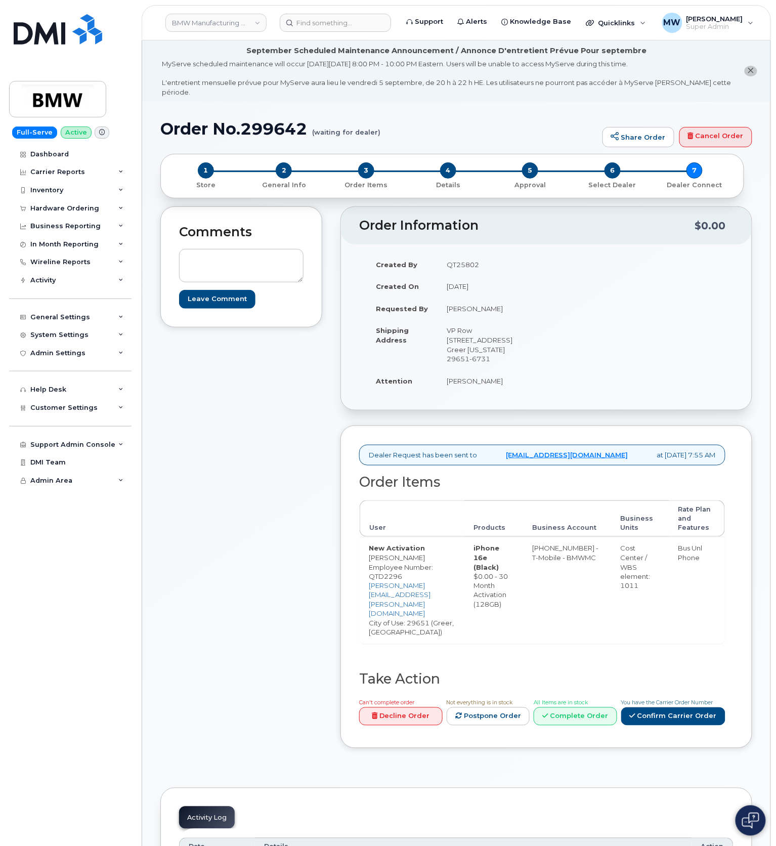
click at [639, 560] on div "Cost Center / WBS element: 1011" at bounding box center [639, 566] width 39 height 47
copy tr "Cost Center / WBS element: 1011"
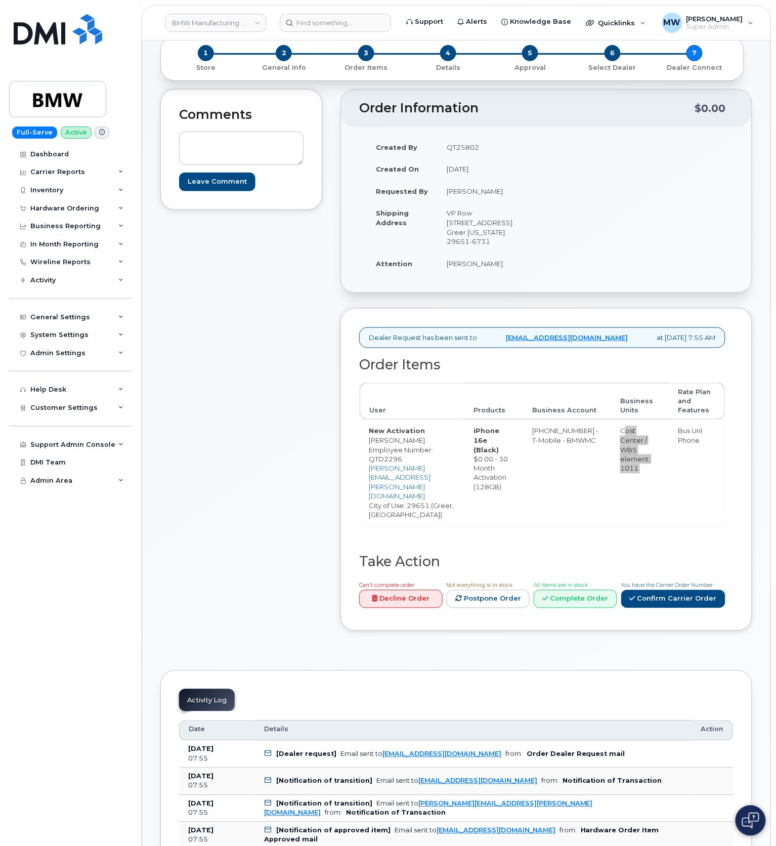
scroll to position [135, 0]
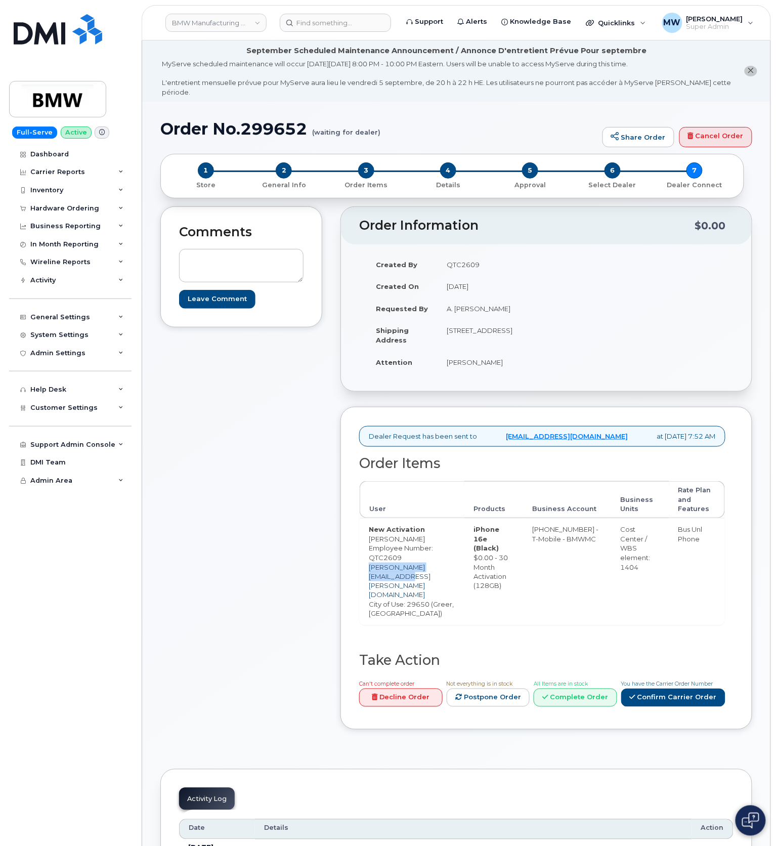
drag, startPoint x: 475, startPoint y: 550, endPoint x: 369, endPoint y: 550, distance: 105.7
click at [369, 550] on td "New Activation [PERSON_NAME] Employee Number: QTC2609 [PERSON_NAME][EMAIL_ADDRE…" at bounding box center [412, 571] width 105 height 107
copy link "[PERSON_NAME][EMAIL_ADDRESS][PERSON_NAME][DOMAIN_NAME]"
drag, startPoint x: 503, startPoint y: 357, endPoint x: 353, endPoint y: 270, distance: 173.2
click at [353, 270] on div "Created By QTC2609 Created On [DATE] Requested By A. [PERSON_NAME] Shipping Add…" at bounding box center [546, 317] width 411 height 147
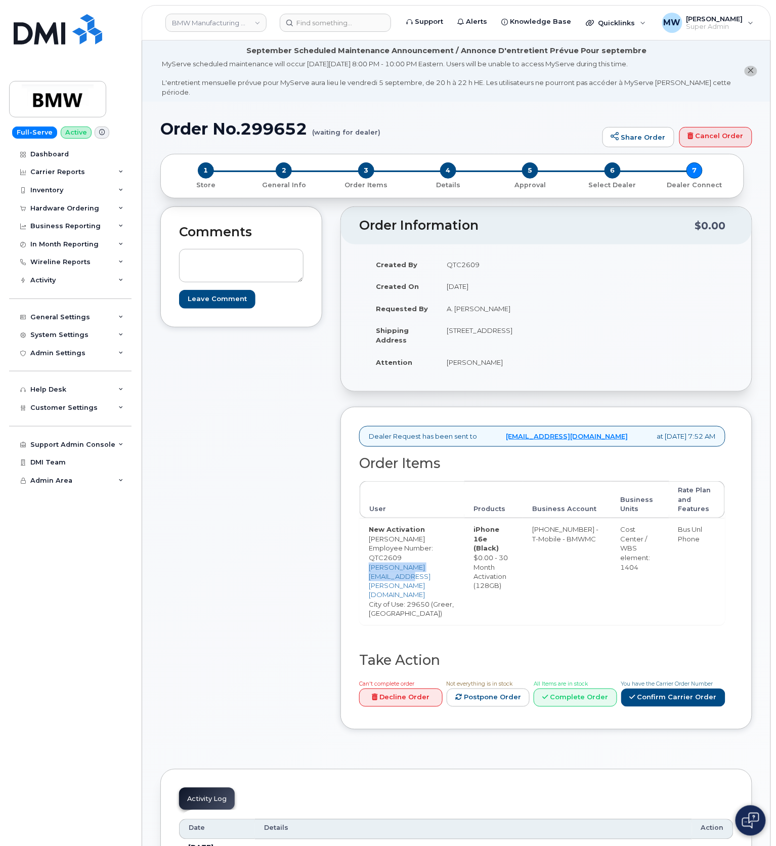
copy div "Created By QTC2609 Created On [DATE] Requested By A. [PERSON_NAME] Shipping Add…"
click at [464, 559] on td "New Activation Adam Snelgrove Employee Number: QTC2609 adam.snelgrove@bmwmc.com…" at bounding box center [412, 571] width 105 height 107
drag, startPoint x: 369, startPoint y: 524, endPoint x: 470, endPoint y: 564, distance: 108.6
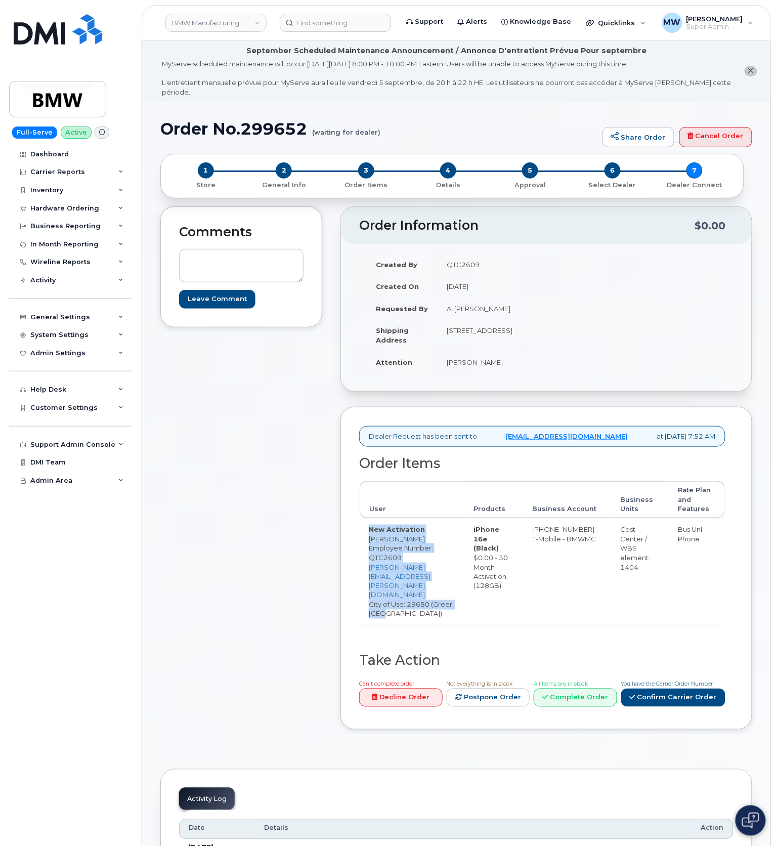
click at [464, 564] on td "New Activation Adam Snelgrove Employee Number: QTC2609 adam.snelgrove@bmwmc.com…" at bounding box center [412, 571] width 105 height 107
copy td "New Activation Adam Snelgrove Employee Number: QTC2609 adam.snelgrove@bmwmc.com…"
click at [564, 523] on td "[PHONE_NUMBER] - T-Mobile - BMWMC" at bounding box center [567, 571] width 88 height 107
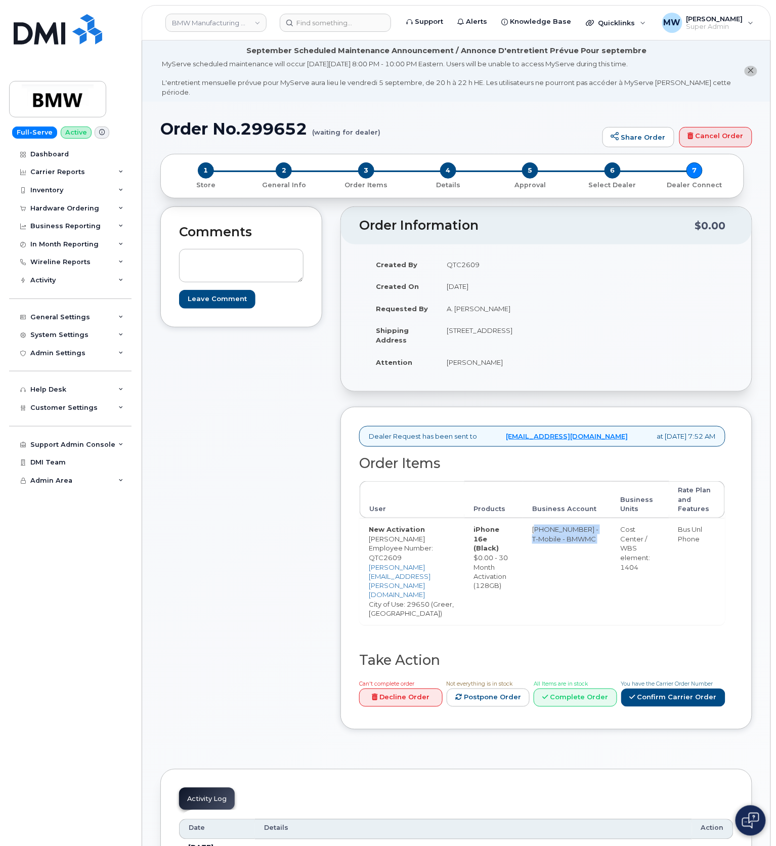
copy tr "[PHONE_NUMBER] - T-Mobile - BMWMC"
click at [642, 548] on div "Cost Center / WBS element: 1404" at bounding box center [639, 548] width 39 height 47
copy tr "Cost Center / WBS element: 1404"
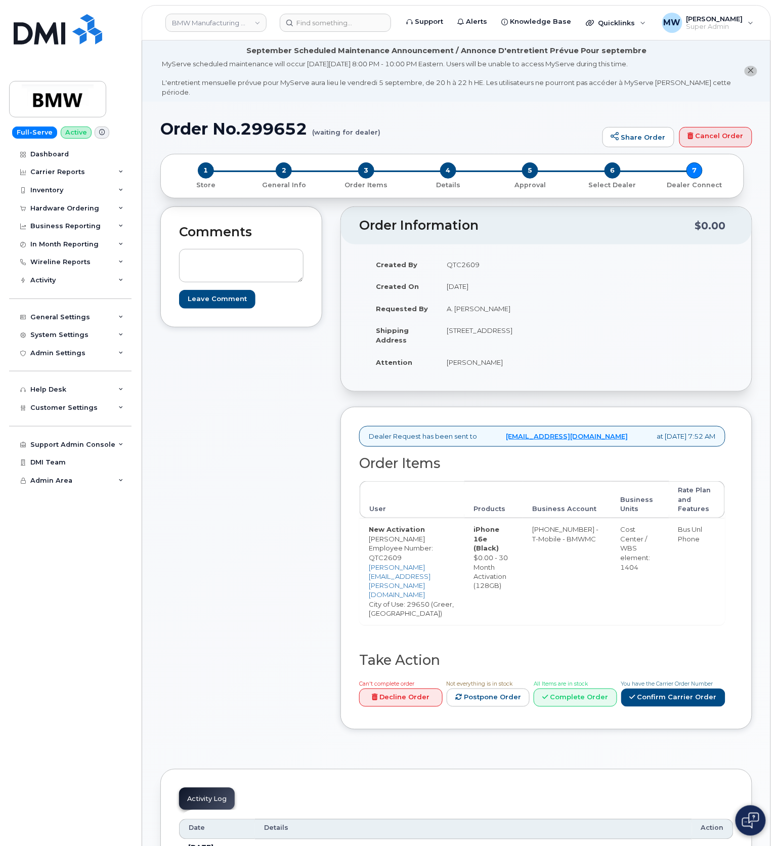
click at [502, 568] on td "iPhone 16e (Black) $0.00 - 30 Month Activation (128GB)" at bounding box center [493, 571] width 59 height 107
copy tr "$0.00 - 30 Month Activation (128GB)"
click at [516, 616] on div "Order Items User Products Business Account Business Units Rate Plan and Feature…" at bounding box center [542, 554] width 366 height 197
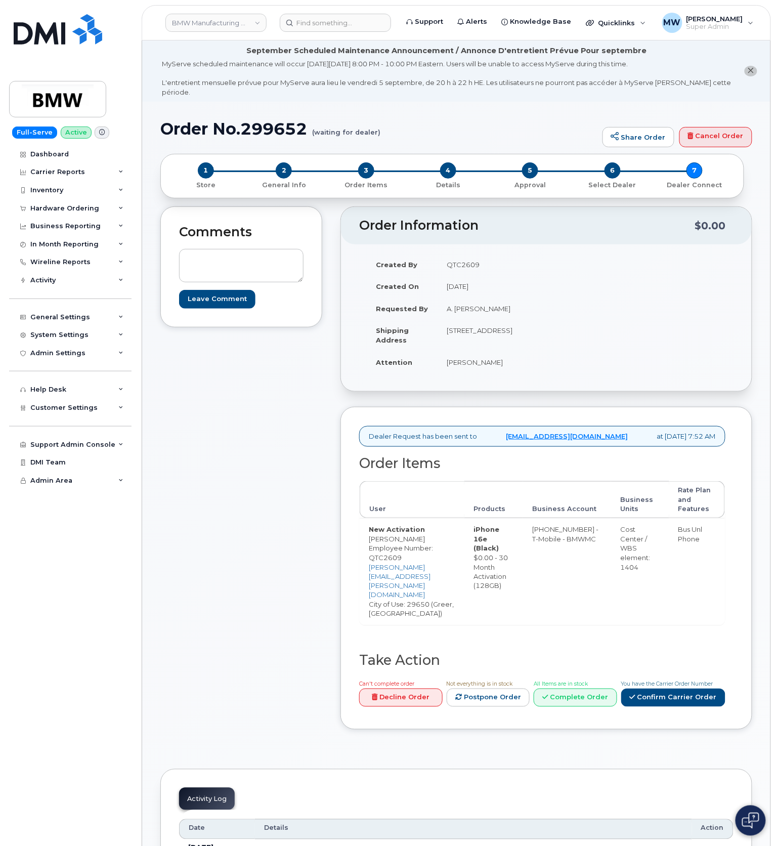
drag, startPoint x: 531, startPoint y: 589, endPoint x: 483, endPoint y: 517, distance: 87.6
click at [483, 518] on td "iPhone 16e (Black) $0.00 - 30 Month Activation (128GB)" at bounding box center [493, 571] width 59 height 107
copy td "iPhone 16e (Black) $0.00 - 30 Month Activation (128GB)"
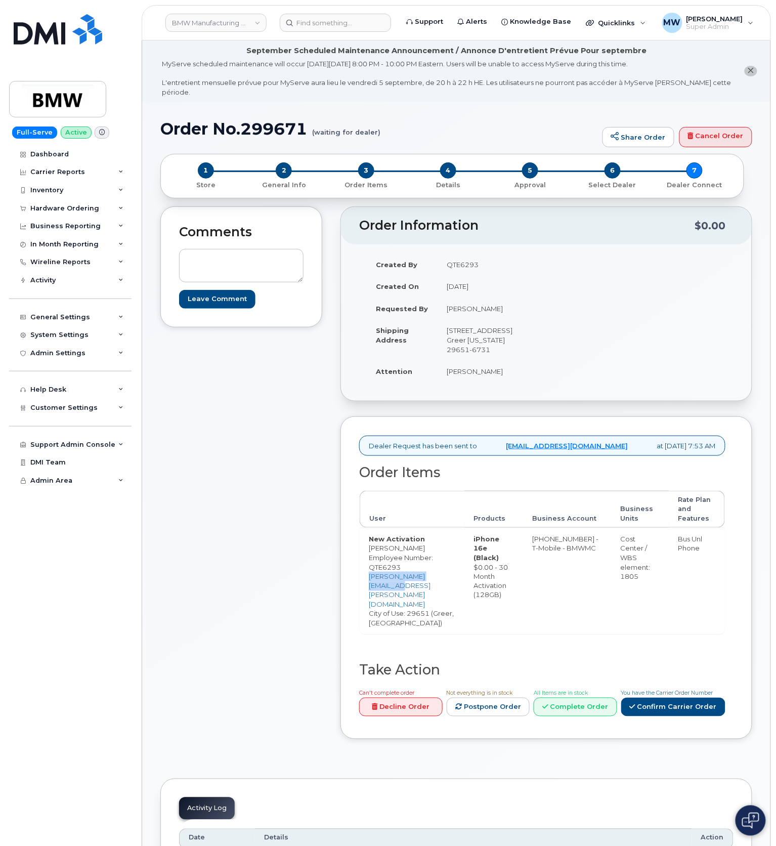
drag, startPoint x: 465, startPoint y: 588, endPoint x: 367, endPoint y: 592, distance: 98.2
click at [367, 592] on td "New Activation [PERSON_NAME] Employee Number: QTE6293 [PERSON_NAME][EMAIL_ADDRE…" at bounding box center [412, 581] width 105 height 107
copy link "[PERSON_NAME][EMAIL_ADDRESS][PERSON_NAME][DOMAIN_NAME]"
drag, startPoint x: 371, startPoint y: 251, endPoint x: 547, endPoint y: 369, distance: 211.9
click at [547, 369] on div "Created By QTE6293 Created On [DATE] Requested By [PERSON_NAME] Shipping Addres…" at bounding box center [546, 322] width 374 height 138
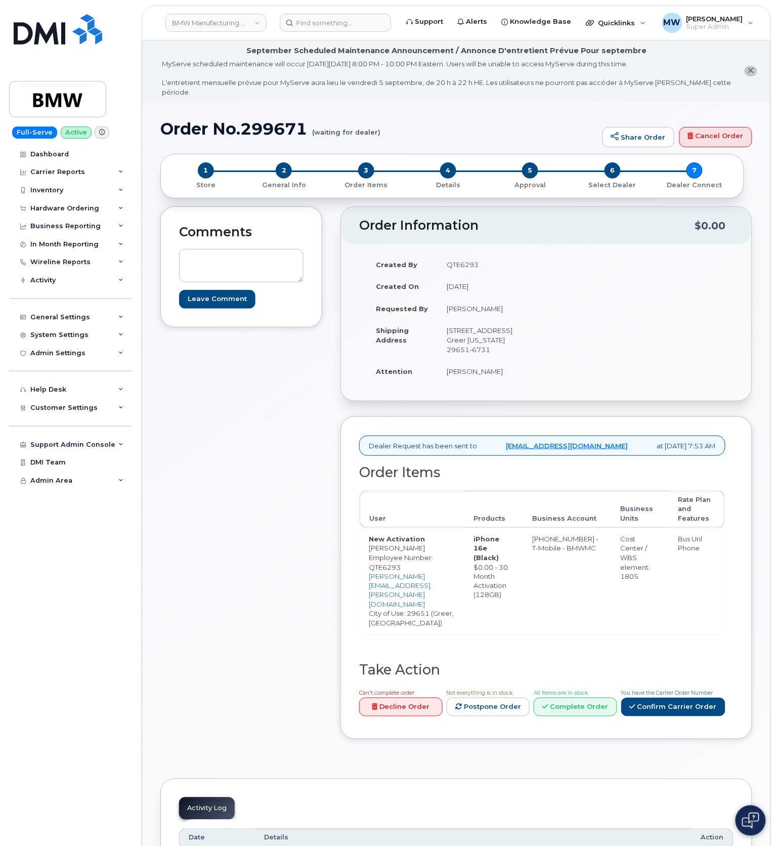
copy table
drag, startPoint x: 421, startPoint y: 617, endPoint x: 361, endPoint y: 547, distance: 92.6
click at [361, 547] on td "New Activation [PERSON_NAME] Employee Number: QTE6293 [PERSON_NAME][EMAIL_ADDRE…" at bounding box center [412, 581] width 105 height 107
copy td "New Activation [PERSON_NAME] Employee Number: QTE6293 [PERSON_NAME][EMAIL_ADDRE…"
drag, startPoint x: 517, startPoint y: 603, endPoint x: 477, endPoint y: 547, distance: 68.8
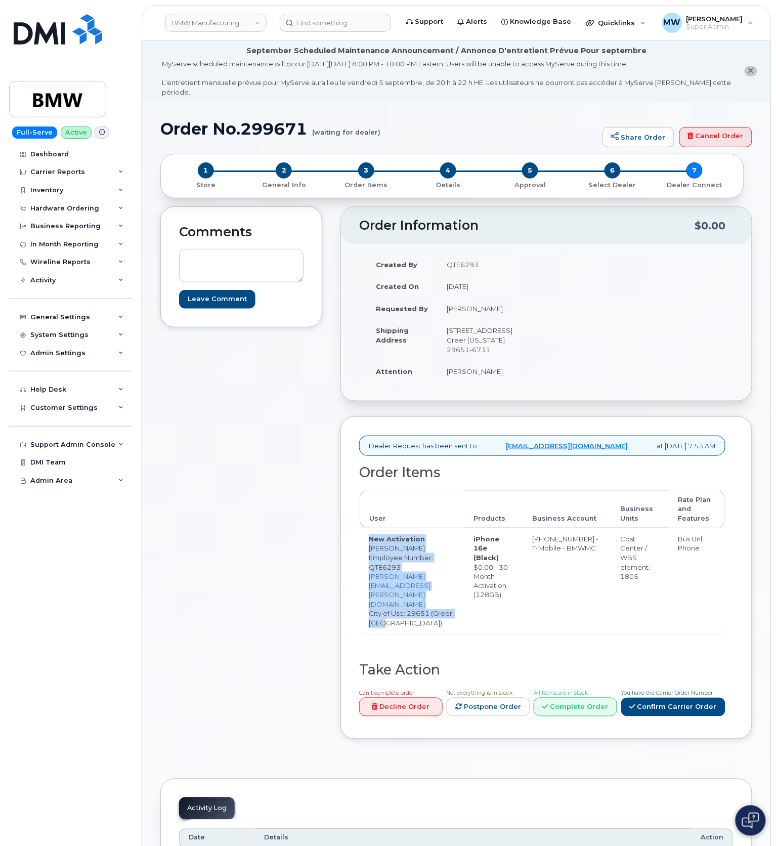
click at [477, 547] on td "iPhone 16e (Black) $0.00 - 30 Month Activation (128GB)" at bounding box center [493, 581] width 59 height 107
copy td "iPhone 16e (Black) $0.00 - 30 Month Activation (128GB)"
click at [571, 553] on td "[PHONE_NUMBER] - T-Mobile - BMWMC" at bounding box center [567, 581] width 88 height 107
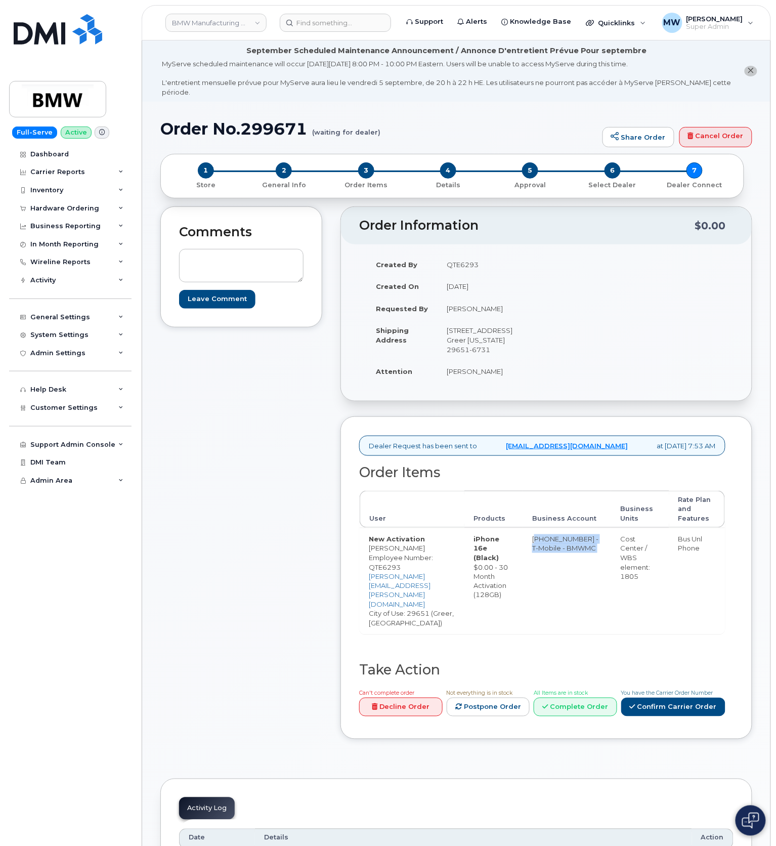
copy tr "[PHONE_NUMBER] - T-Mobile - BMWMC"
click at [642, 581] on div "Cost Center / WBS element: 1805" at bounding box center [639, 557] width 39 height 47
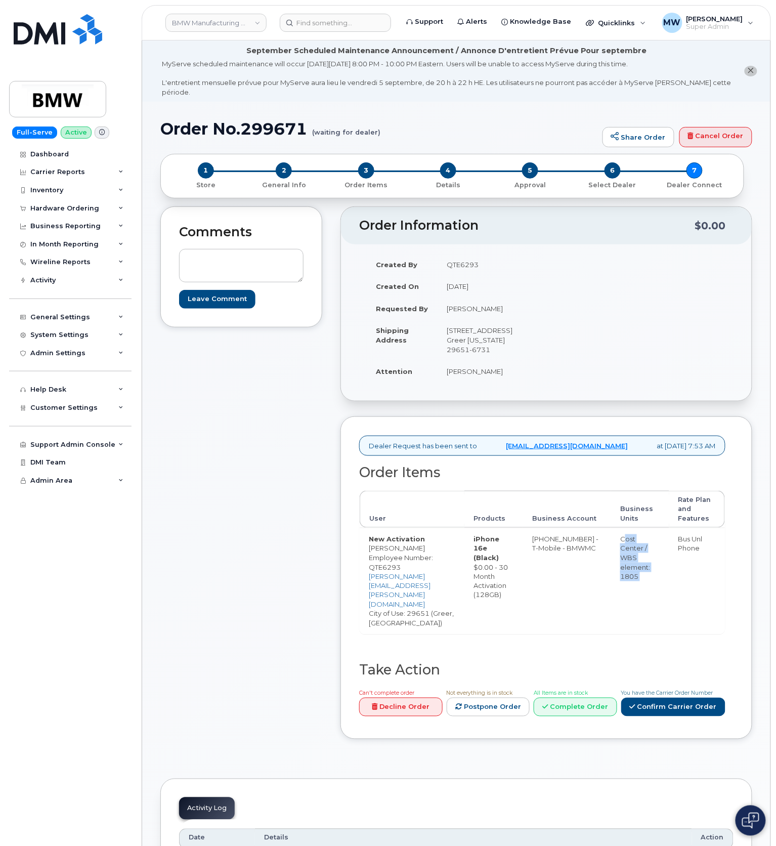
copy tr "Cost Center / WBS element: 1805"
drag, startPoint x: 430, startPoint y: 563, endPoint x: 369, endPoint y: 565, distance: 60.8
click at [369, 565] on td "New Activation Robert Sloop Employee Number: QTE6293 robert.sloop@bmwmc.com Cit…" at bounding box center [412, 581] width 105 height 107
drag, startPoint x: 370, startPoint y: 564, endPoint x: 419, endPoint y: 562, distance: 48.6
click at [419, 562] on td "New Activation Robert Sloop Employee Number: QTE6293 robert.sloop@bmwmc.com Cit…" at bounding box center [412, 581] width 105 height 107
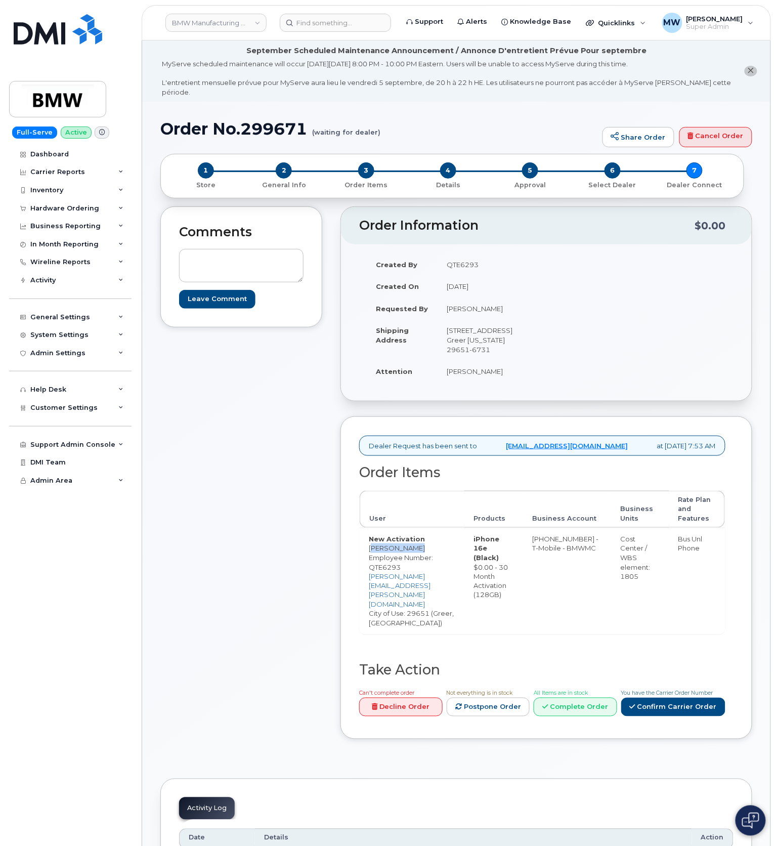
copy td "Robert Sloop"
drag, startPoint x: 308, startPoint y: 106, endPoint x: 153, endPoint y: 108, distance: 155.3
copy h1 "Order No.299671"
click at [698, 698] on link "Confirm Carrier Order" at bounding box center [673, 707] width 104 height 19
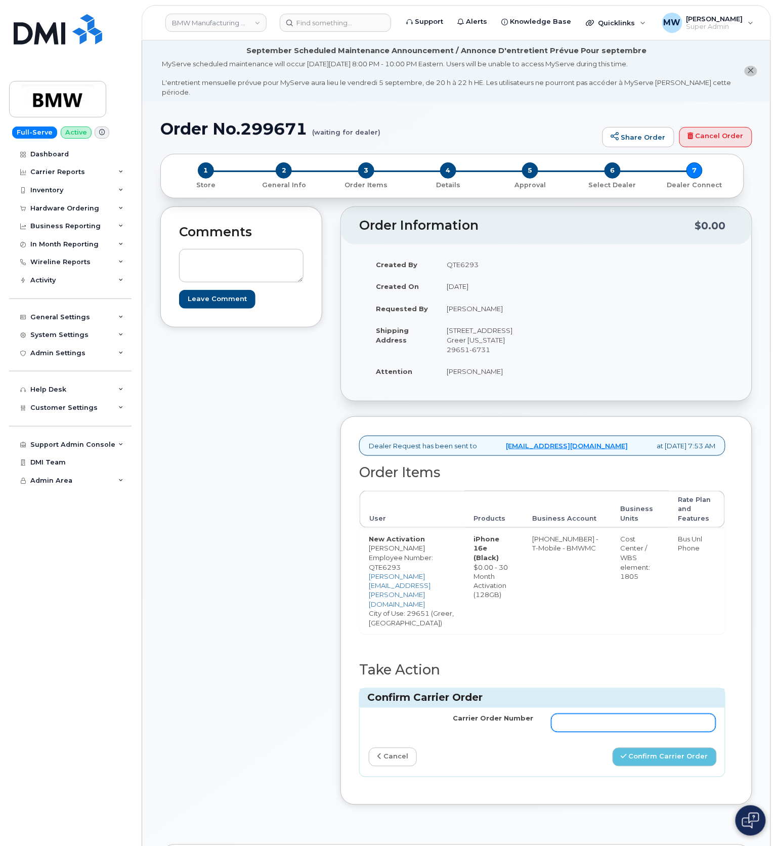
click at [614, 714] on input "Carrier Order Number" at bounding box center [633, 723] width 164 height 18
paste input "771759087"
type input "771759087"
click at [666, 748] on button "Confirm Carrier Order" at bounding box center [665, 757] width 104 height 19
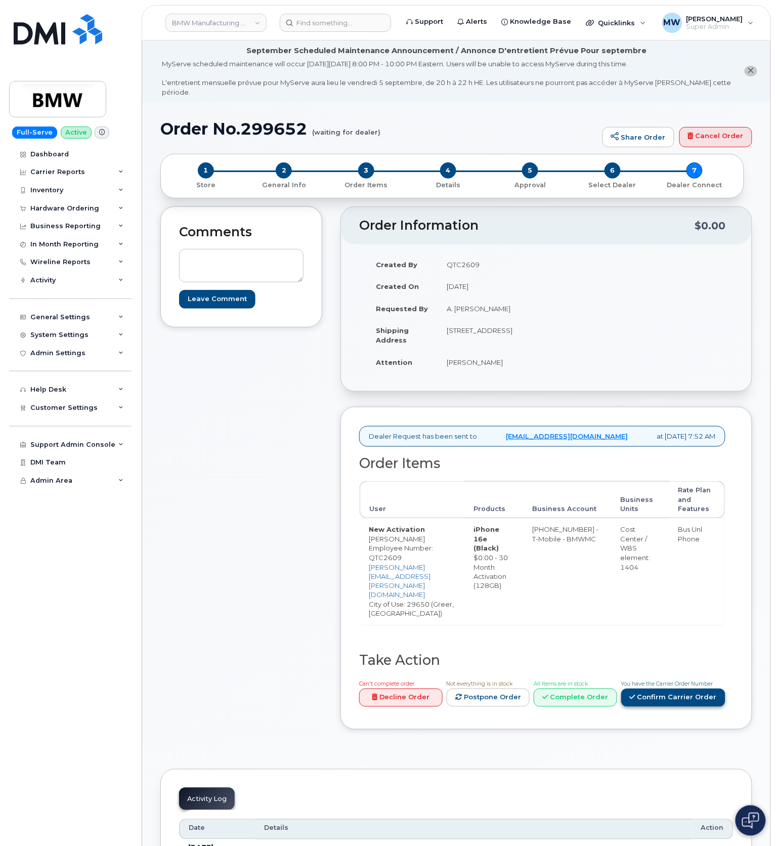
click at [687, 689] on link "Confirm Carrier Order" at bounding box center [673, 698] width 104 height 19
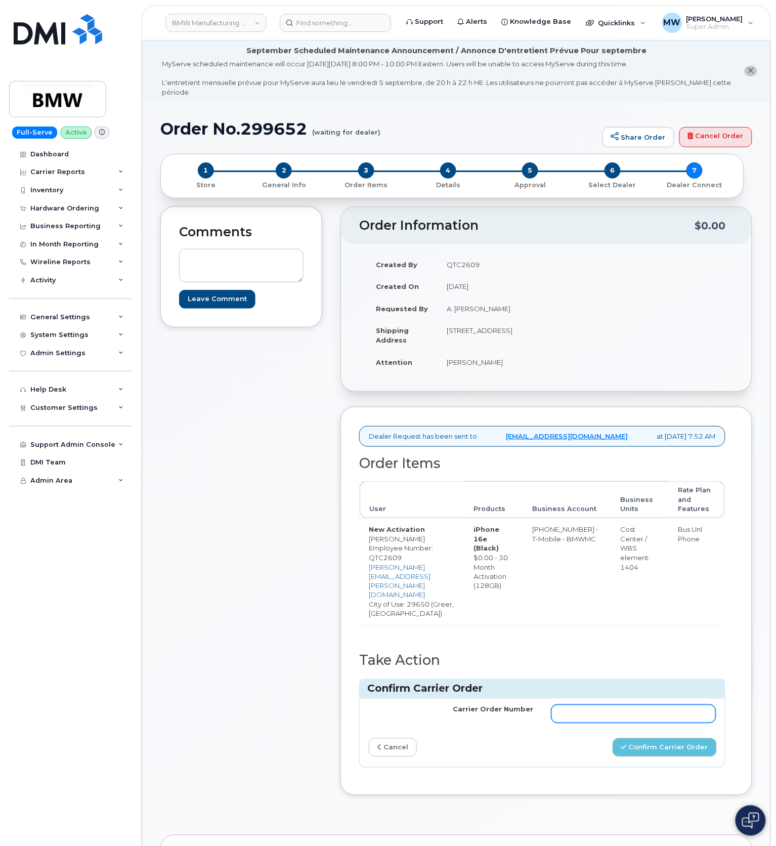
click at [661, 705] on input "Carrier Order Number" at bounding box center [633, 714] width 164 height 18
paste input "771759151"
type input "771759151"
click at [665, 738] on button "Confirm Carrier Order" at bounding box center [665, 747] width 104 height 19
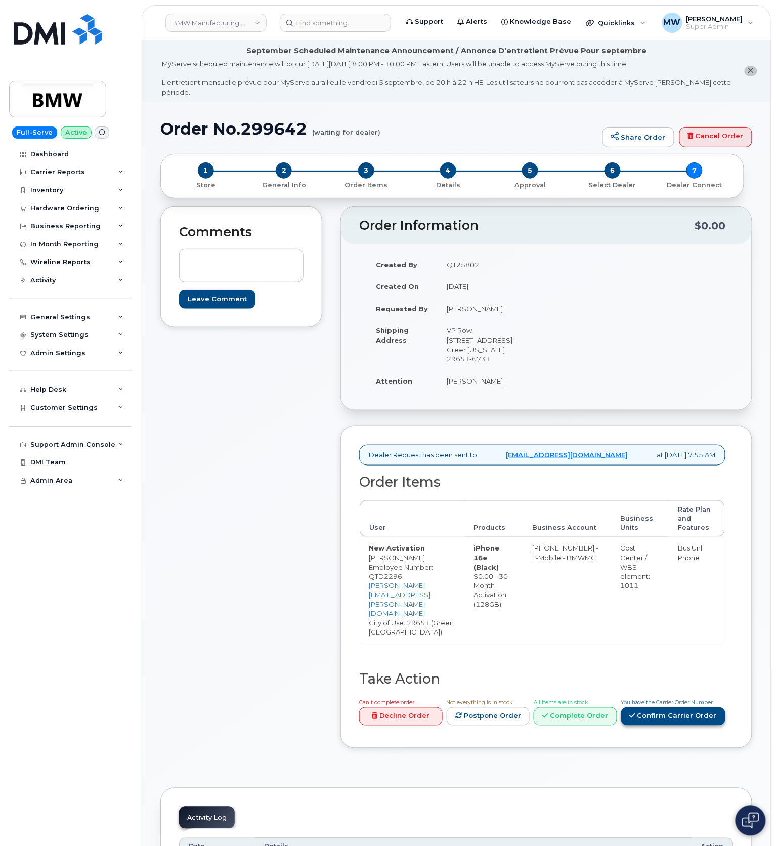
click at [670, 707] on link "Confirm Carrier Order" at bounding box center [673, 716] width 104 height 19
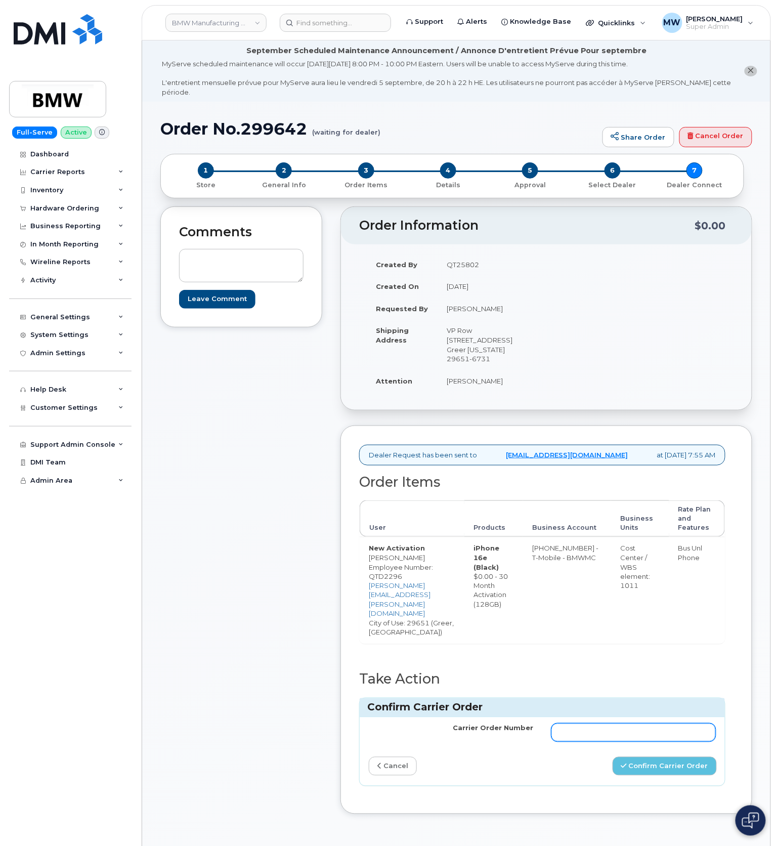
drag, startPoint x: 612, startPoint y: 698, endPoint x: 622, endPoint y: 700, distance: 9.8
click at [612, 723] on input "Carrier Order Number" at bounding box center [633, 732] width 164 height 18
paste input "771759208"
type input "771759208"
click at [679, 757] on button "Confirm Carrier Order" at bounding box center [665, 766] width 104 height 19
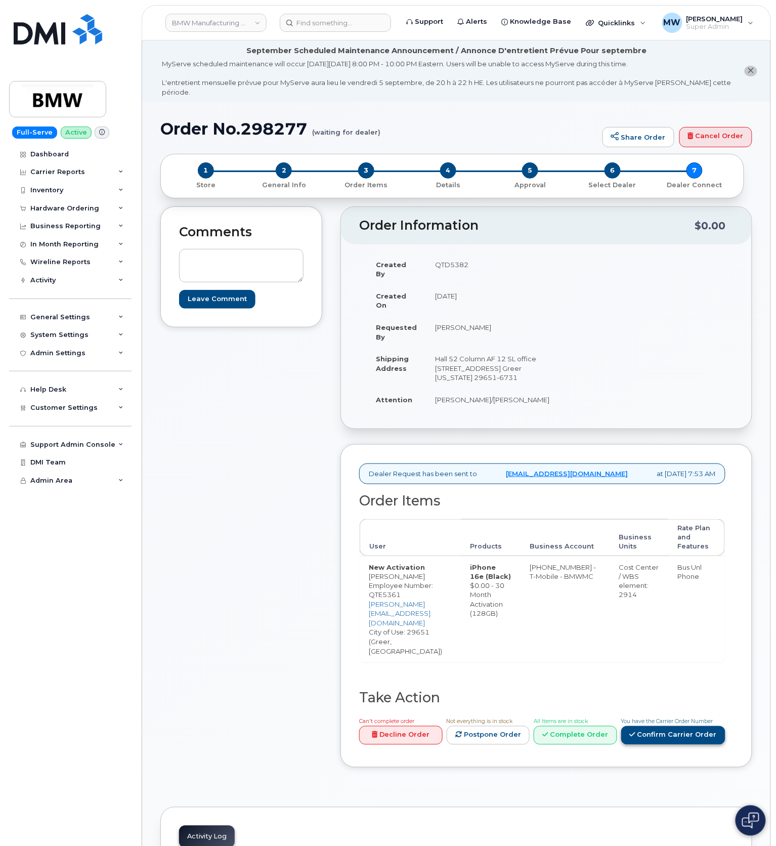
click at [651, 726] on link "Confirm Carrier Order" at bounding box center [673, 735] width 104 height 19
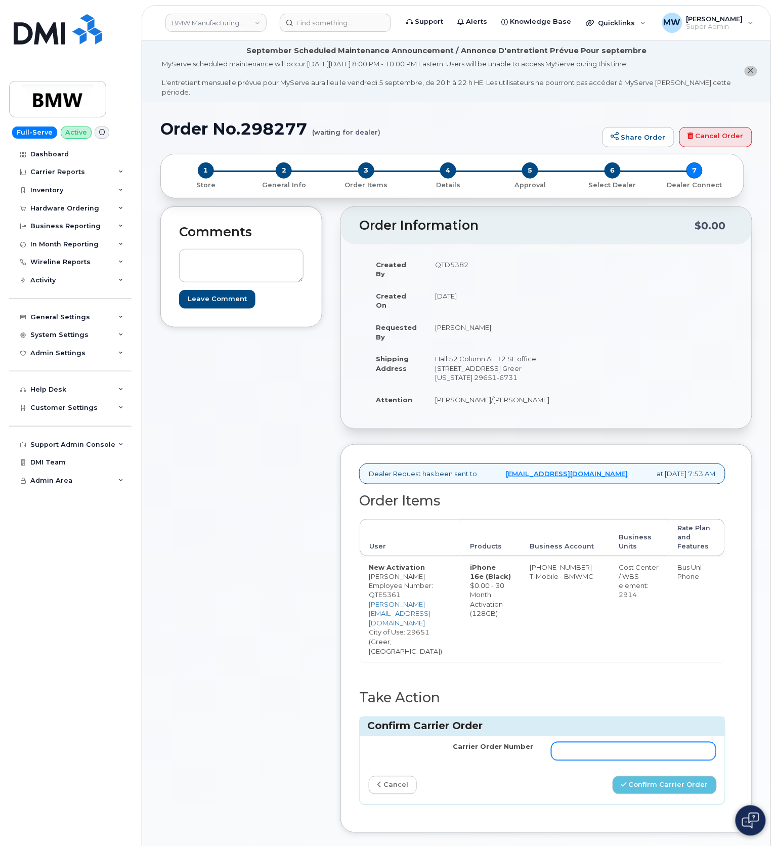
click at [624, 742] on input "Carrier Order Number" at bounding box center [633, 751] width 164 height 18
type input "771759251"
click at [664, 776] on button "Confirm Carrier Order" at bounding box center [665, 785] width 104 height 19
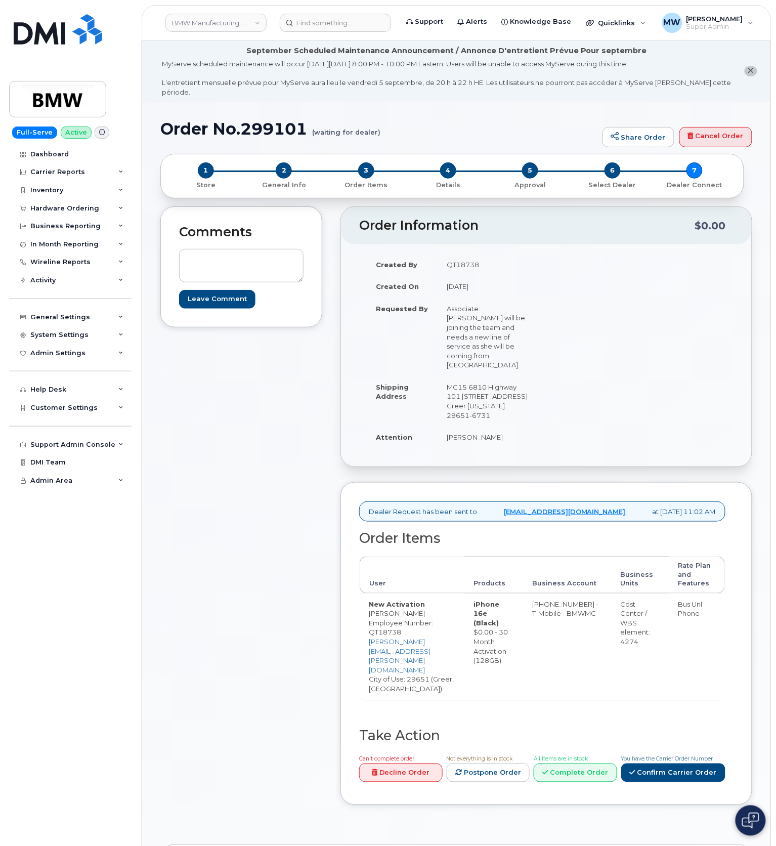
click at [674, 754] on div "You have the Carrier Order Number Confirm Carrier Order" at bounding box center [673, 768] width 104 height 28
click at [682, 763] on link "Confirm Carrier Order" at bounding box center [673, 772] width 104 height 19
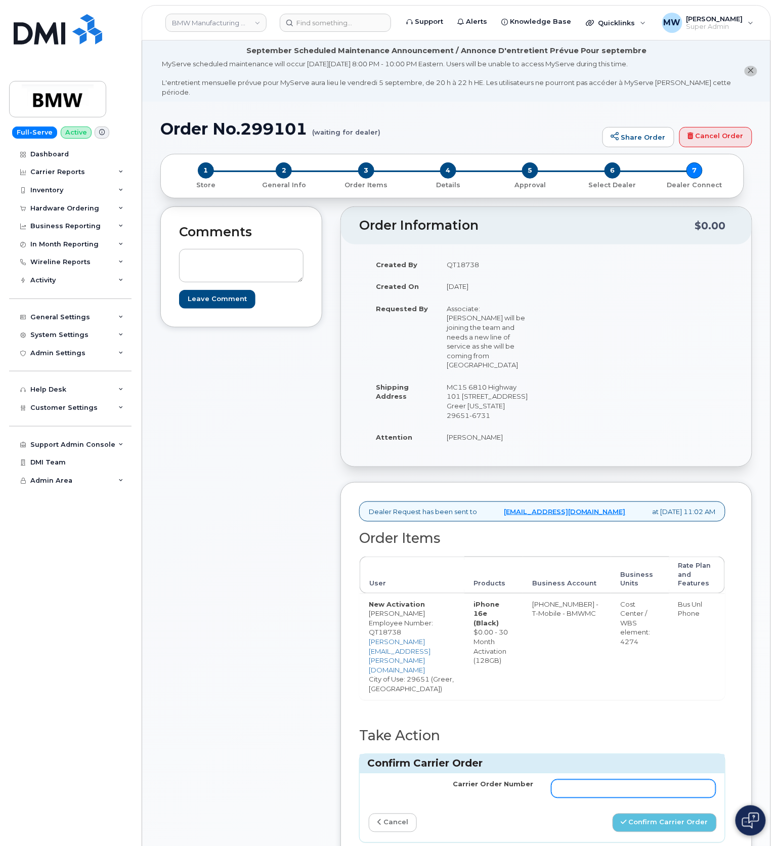
click at [645, 780] on input "Carrier Order Number" at bounding box center [633, 789] width 164 height 18
paste input "771759303"
type input "771759303"
click at [660, 813] on button "Confirm Carrier Order" at bounding box center [665, 822] width 104 height 19
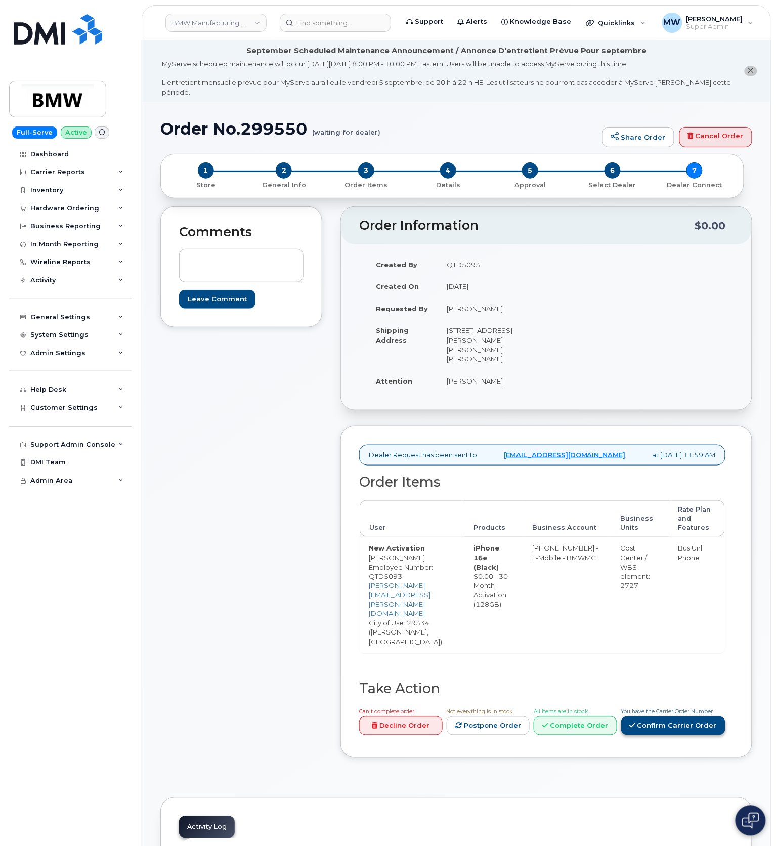
click at [648, 716] on link "Confirm Carrier Order" at bounding box center [673, 725] width 104 height 19
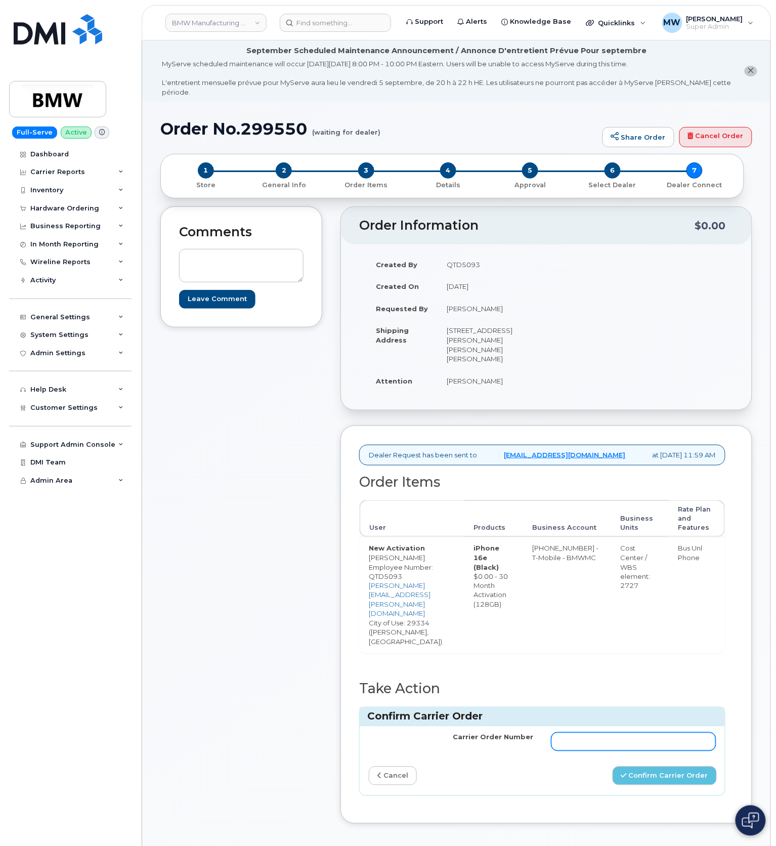
drag, startPoint x: 619, startPoint y: 694, endPoint x: 628, endPoint y: 700, distance: 10.9
click at [619, 733] on input "Carrier Order Number" at bounding box center [633, 742] width 164 height 18
paste input "771759451"
type input "771759451"
drag, startPoint x: 648, startPoint y: 731, endPoint x: 606, endPoint y: 723, distance: 42.7
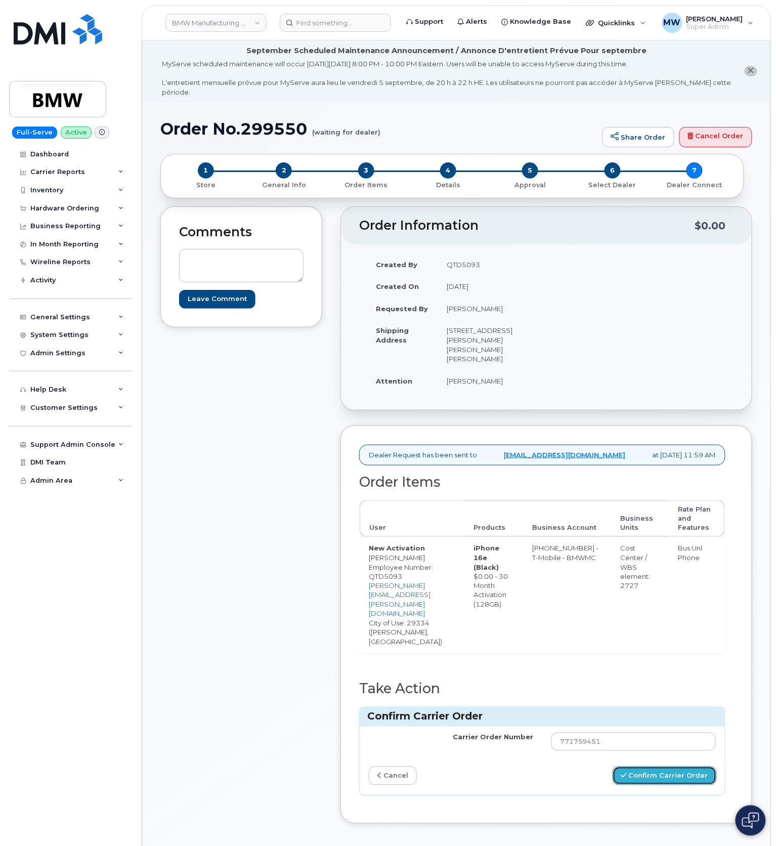
click at [648, 766] on button "Confirm Carrier Order" at bounding box center [665, 775] width 104 height 19
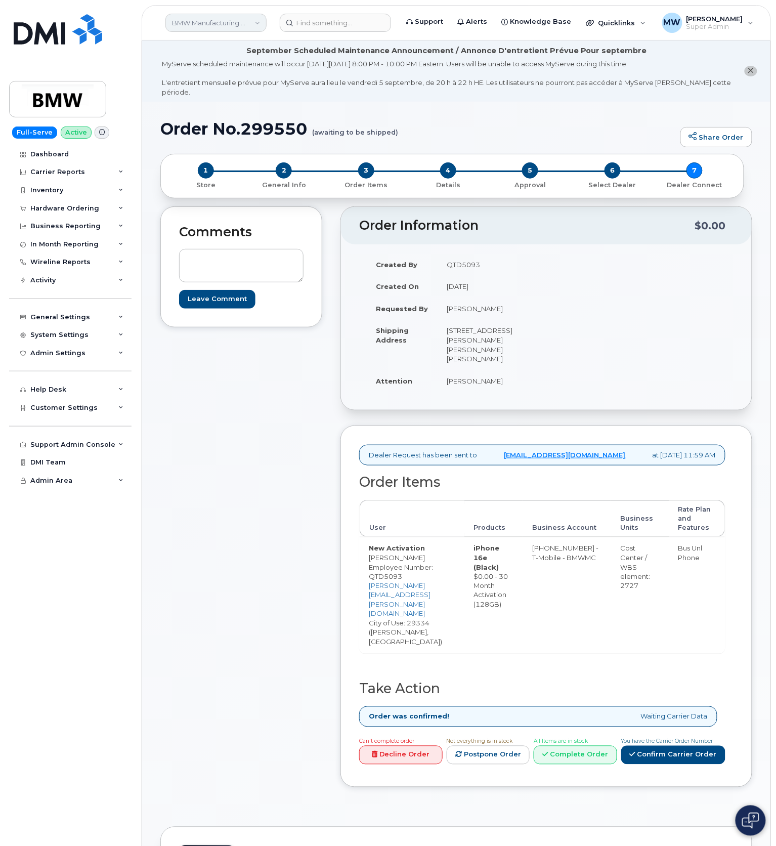
click at [235, 23] on link "BMW Manufacturing Co LLC" at bounding box center [215, 23] width 101 height 18
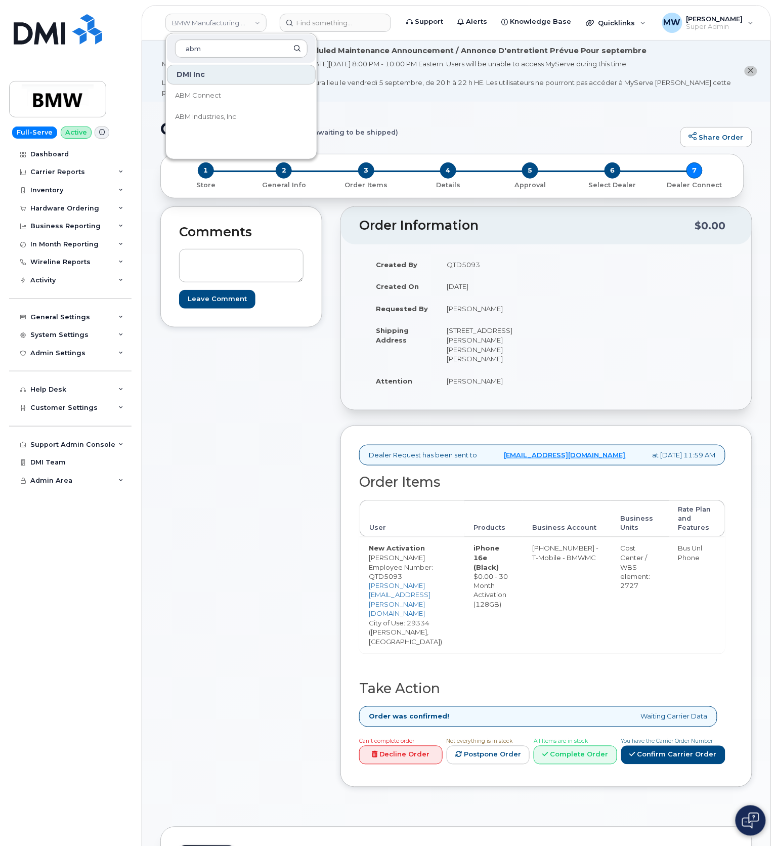
type input "abm"
click at [225, 118] on span "ABM Industries, Inc." at bounding box center [206, 117] width 63 height 10
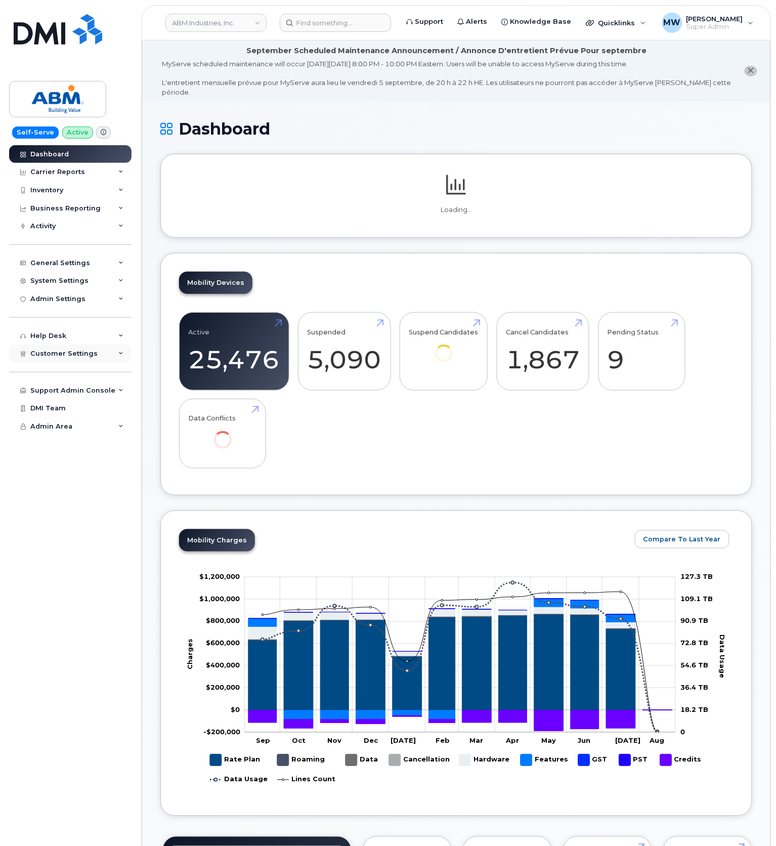
click at [90, 352] on span "Customer Settings" at bounding box center [63, 354] width 67 height 8
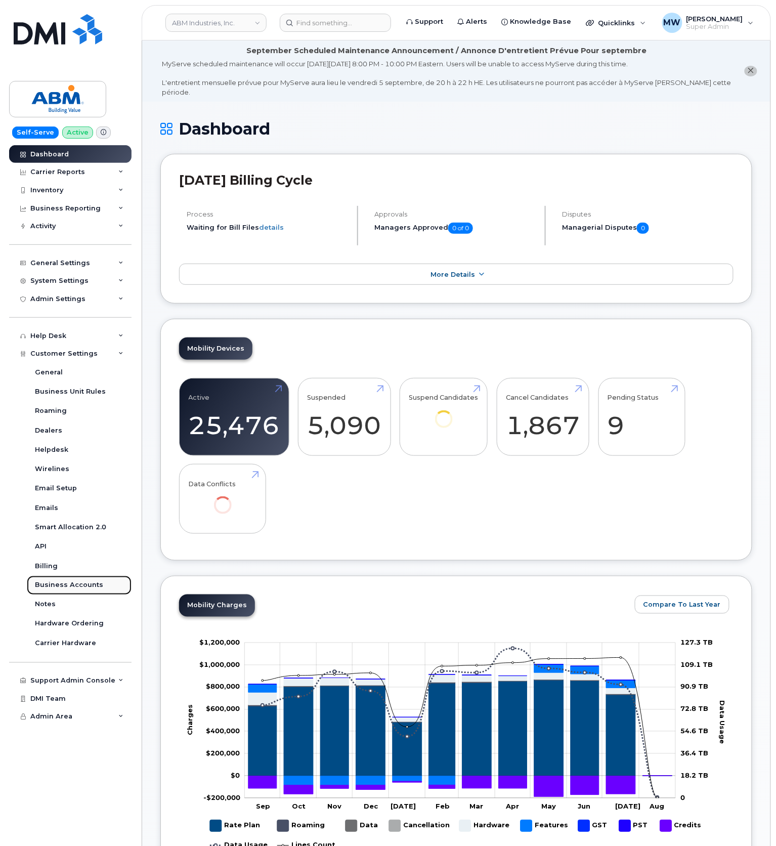
click at [73, 591] on link "Business Accounts" at bounding box center [79, 585] width 105 height 19
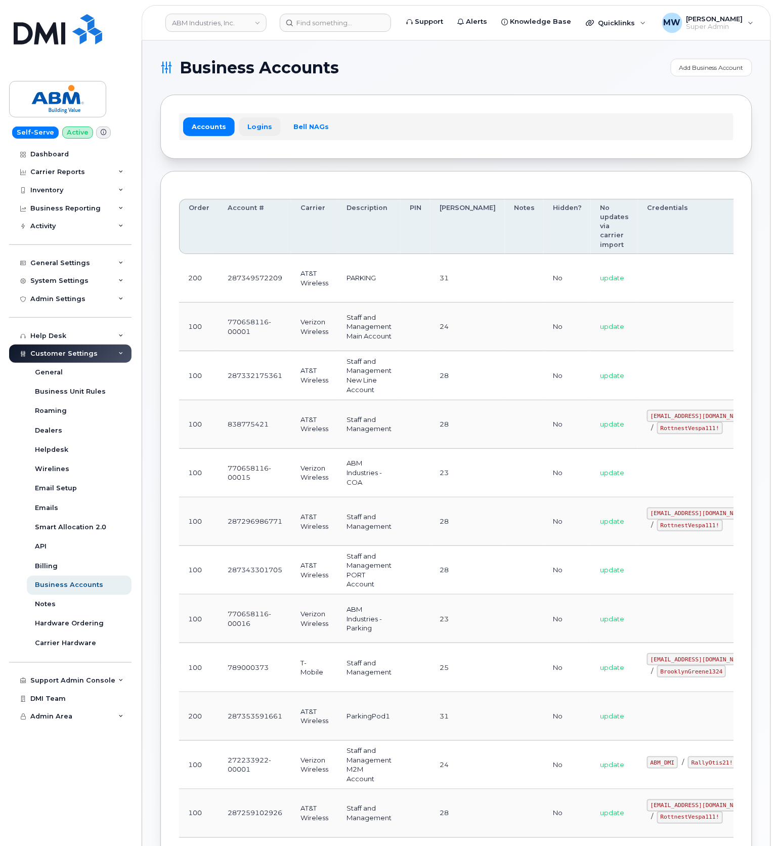
click at [271, 131] on link "Logins" at bounding box center [260, 126] width 42 height 18
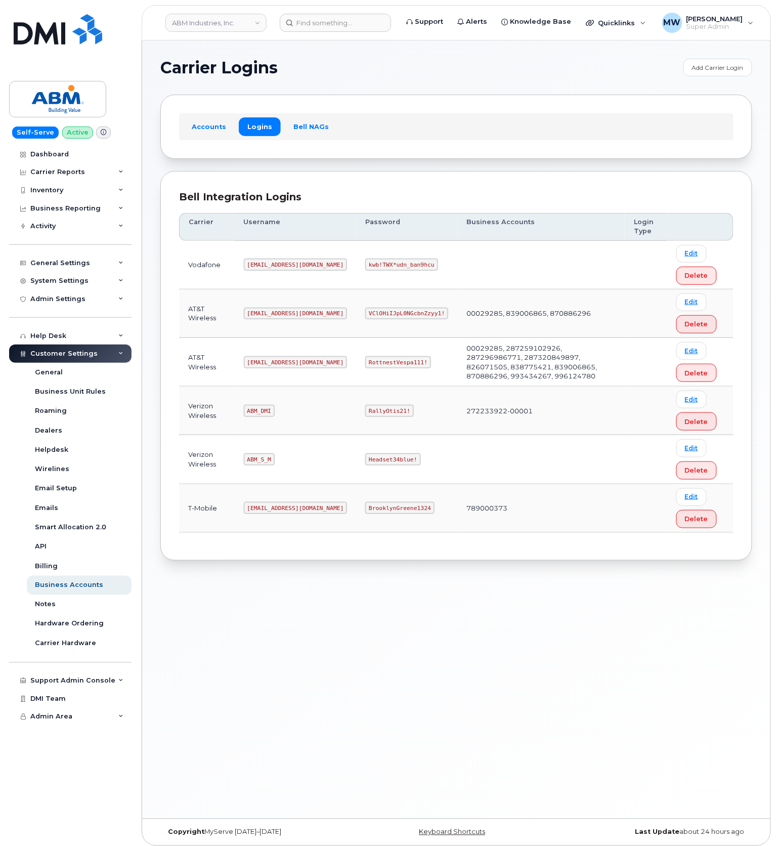
click at [272, 367] on code "abm@dminc.com" at bounding box center [296, 362] width 104 height 12
copy code "abm@dminc.com"
click at [367, 366] on code "RottnestVespa111!" at bounding box center [398, 362] width 66 height 12
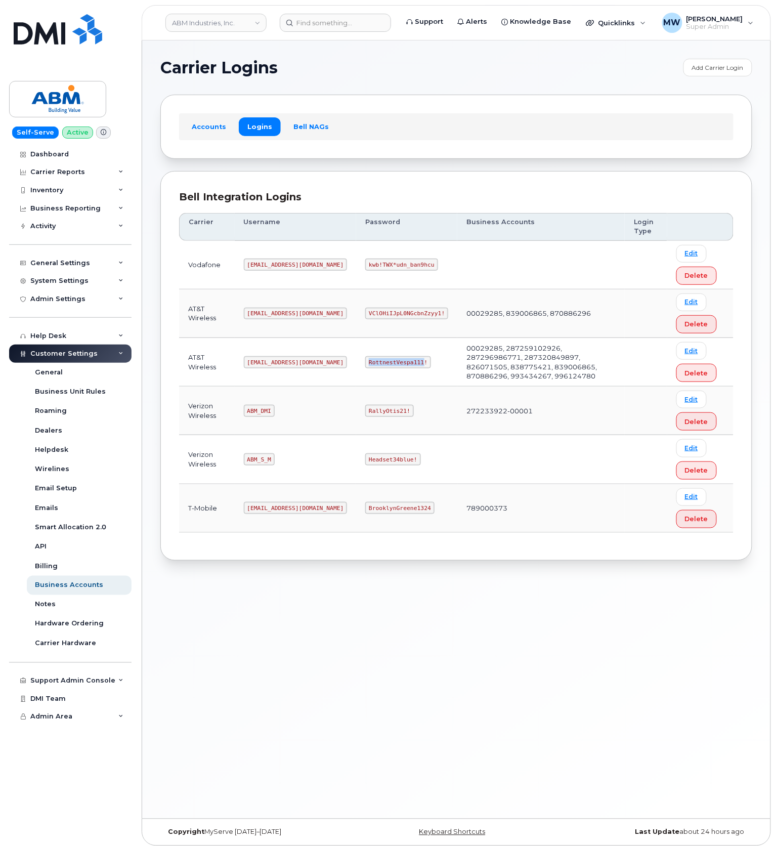
click at [367, 366] on code "RottnestVespa111!" at bounding box center [398, 362] width 66 height 12
drag, startPoint x: 367, startPoint y: 366, endPoint x: 284, endPoint y: 342, distance: 86.0
click at [366, 366] on code "RottnestVespa111!" at bounding box center [398, 362] width 66 height 12
copy code "RottnestVespa111!"
